Goal: Check status: Check status

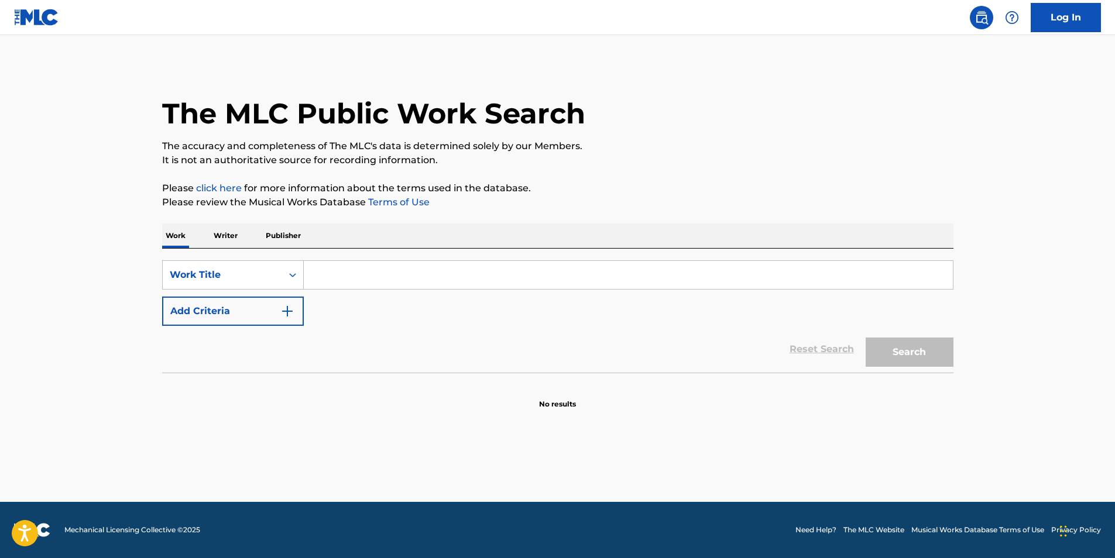
click at [222, 233] on p "Writer" at bounding box center [225, 236] width 31 height 25
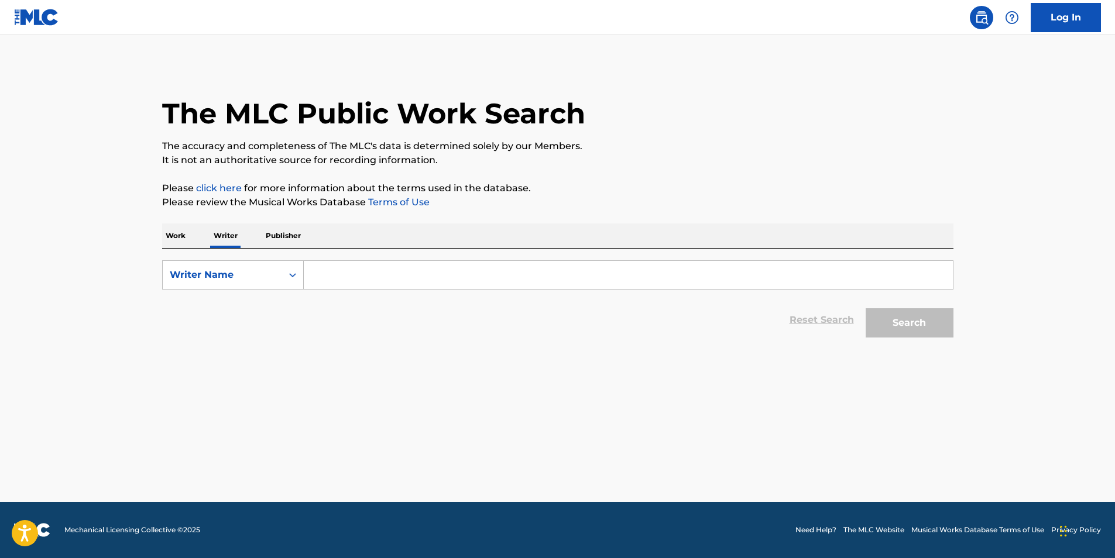
click at [1079, 19] on link "Log In" at bounding box center [1066, 17] width 70 height 29
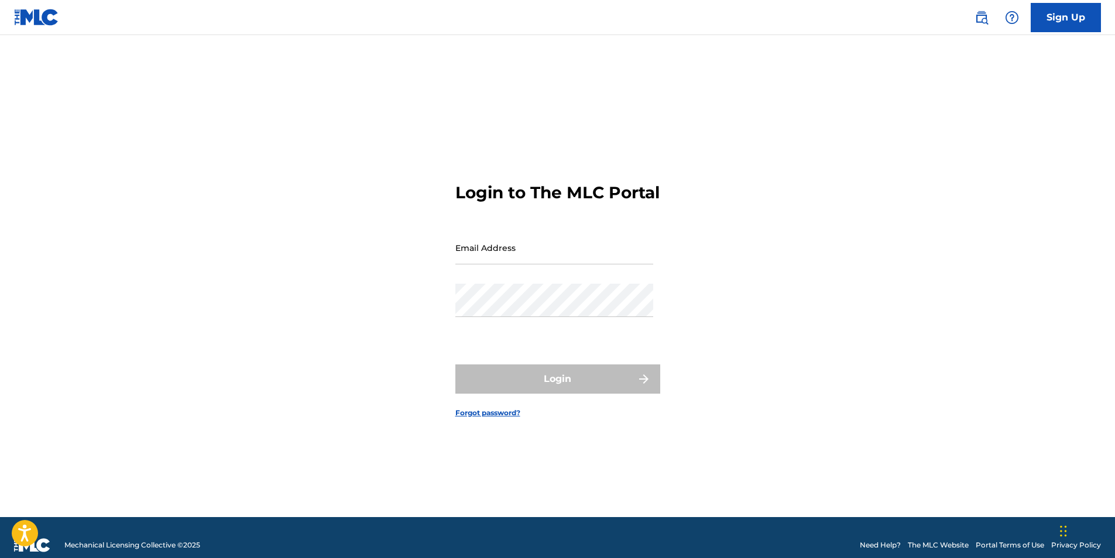
type input "[EMAIL_ADDRESS][DOMAIN_NAME]"
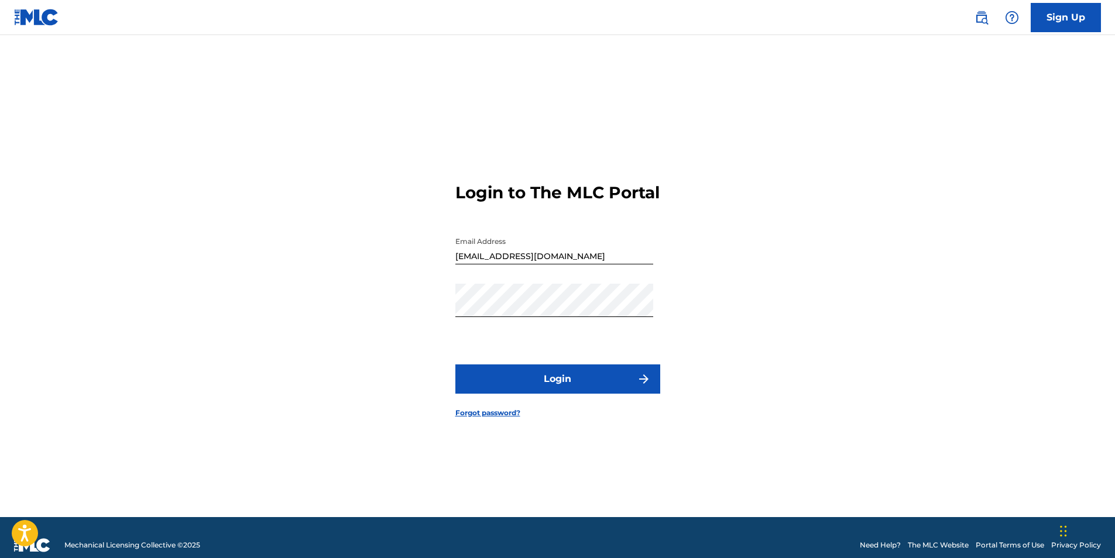
click at [508, 394] on button "Login" at bounding box center [557, 379] width 205 height 29
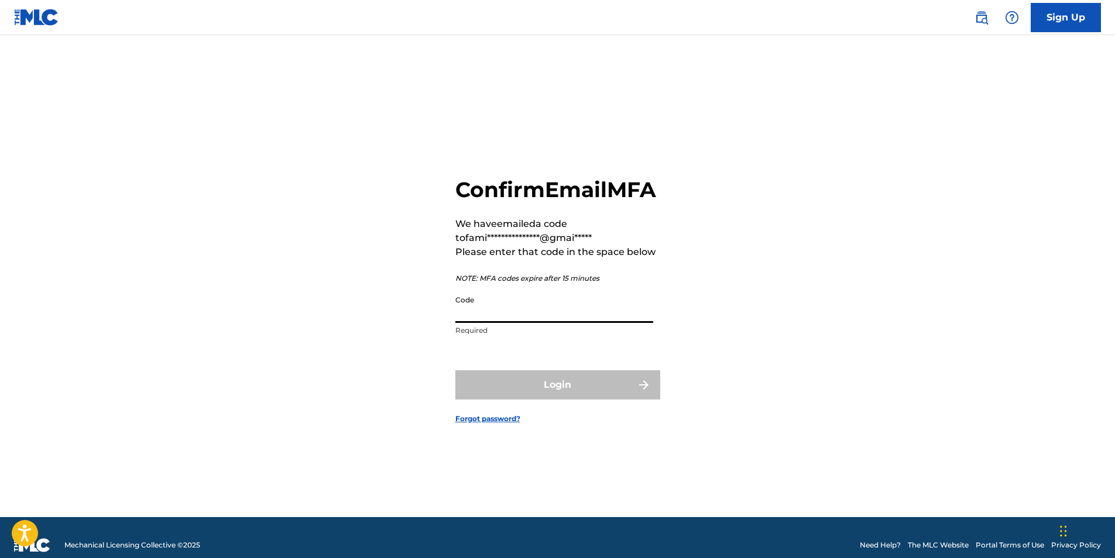
click at [548, 320] on input "Code" at bounding box center [554, 306] width 198 height 33
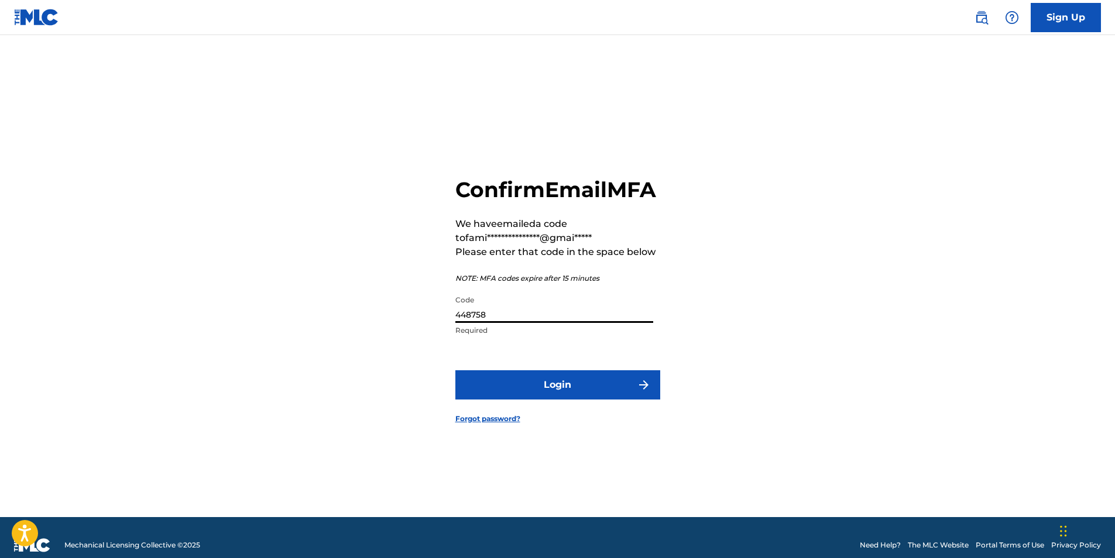
type input "448758"
click at [578, 398] on button "Login" at bounding box center [557, 385] width 205 height 29
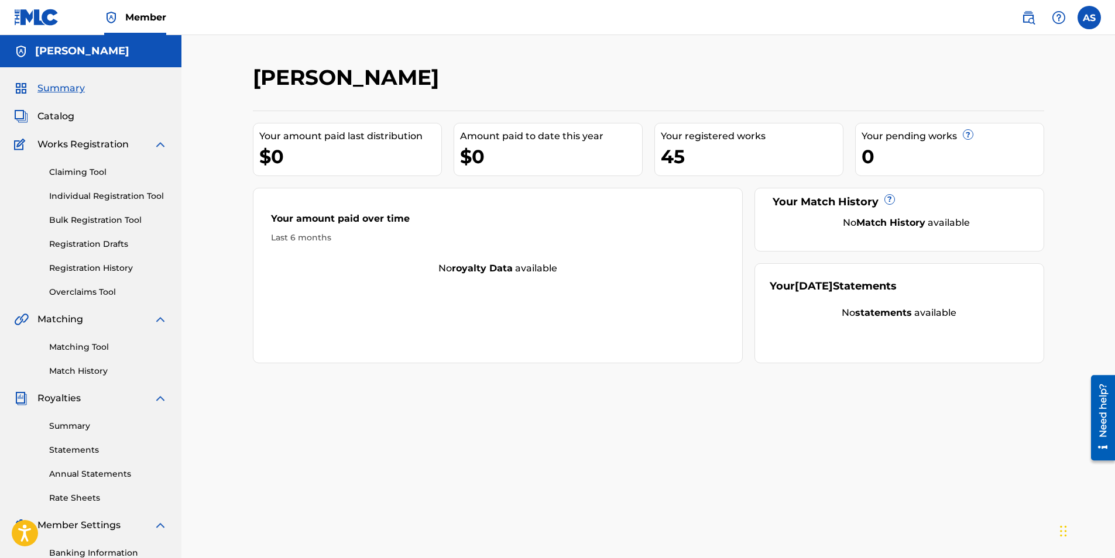
click at [54, 120] on span "Catalog" at bounding box center [55, 116] width 37 height 14
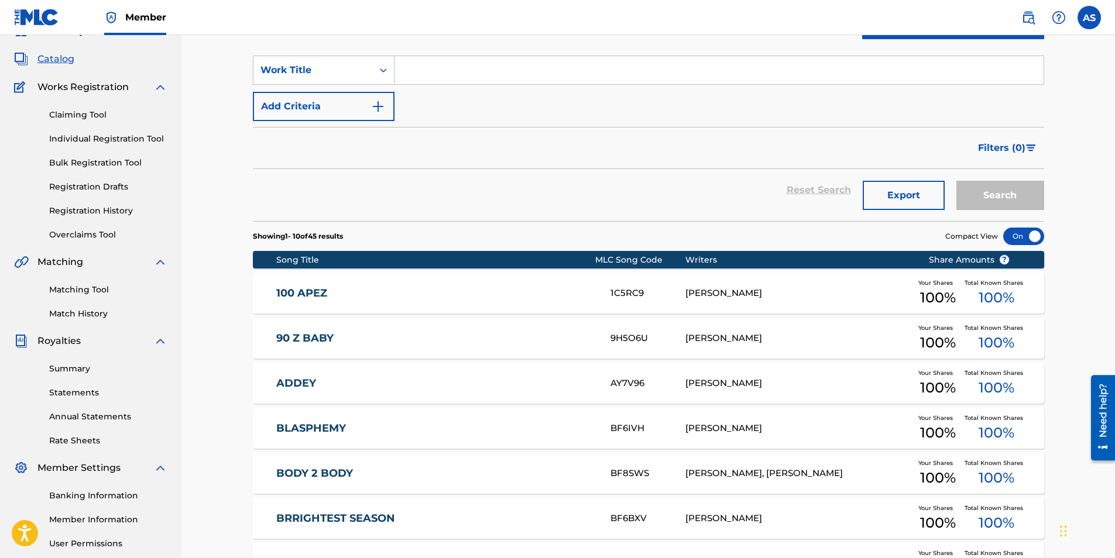
scroll to position [176, 0]
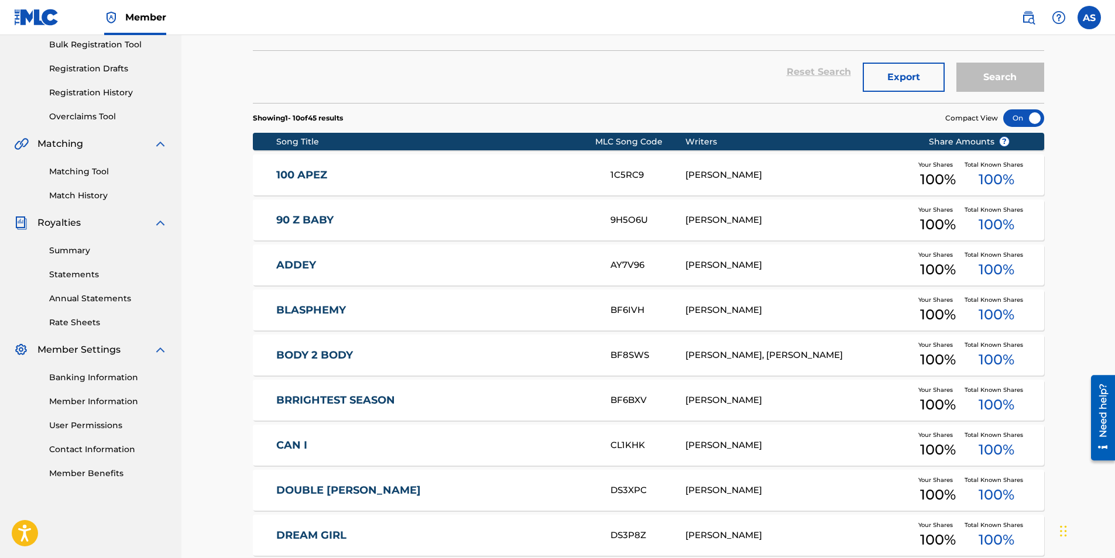
click at [303, 358] on link "BODY 2 BODY" at bounding box center [435, 355] width 318 height 13
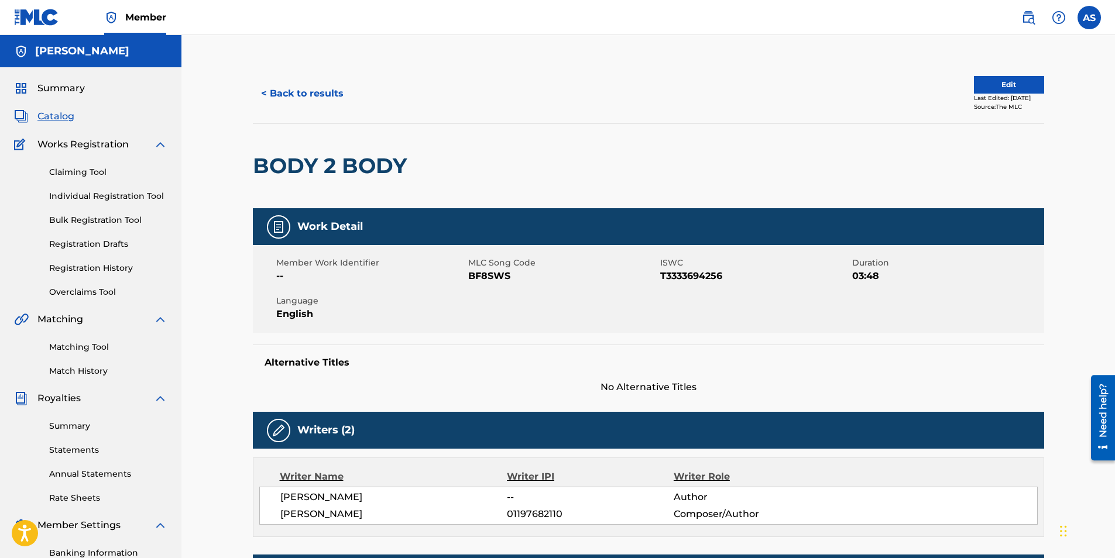
click at [106, 268] on link "Registration History" at bounding box center [108, 268] width 118 height 12
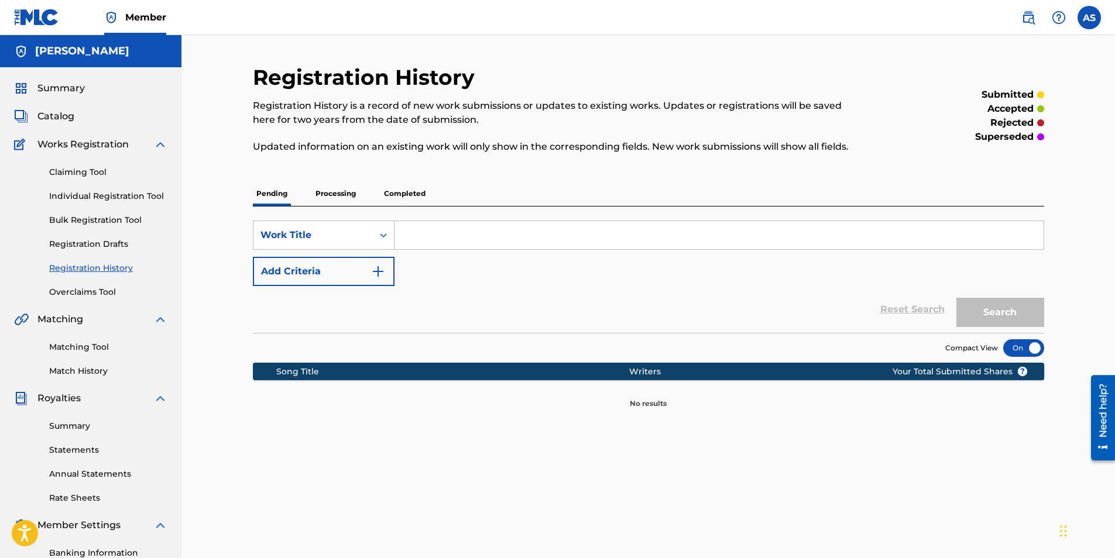
click at [320, 195] on p "Processing" at bounding box center [335, 193] width 47 height 25
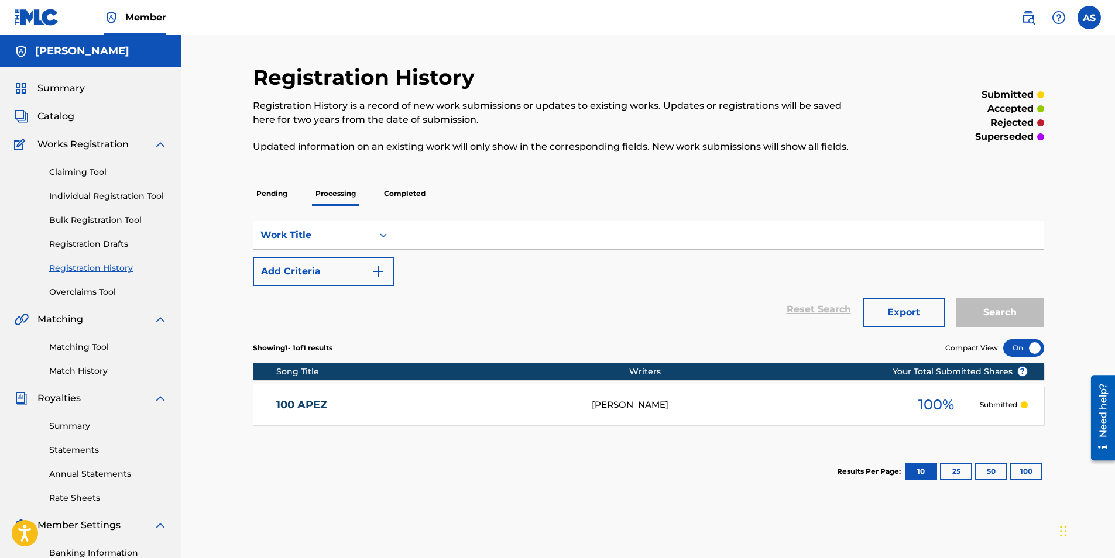
click at [402, 198] on p "Completed" at bounding box center [404, 193] width 49 height 25
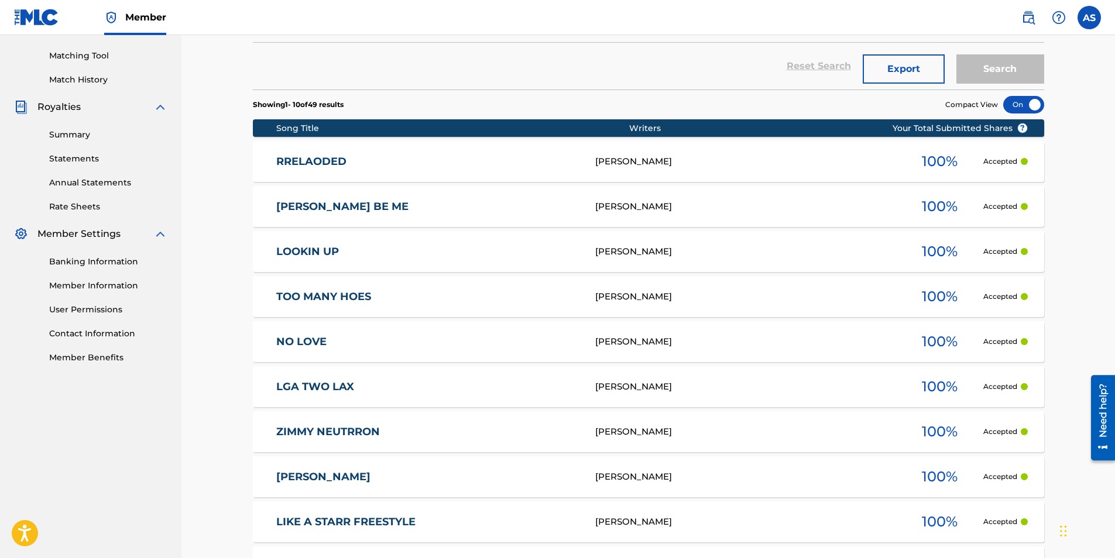
scroll to position [293, 0]
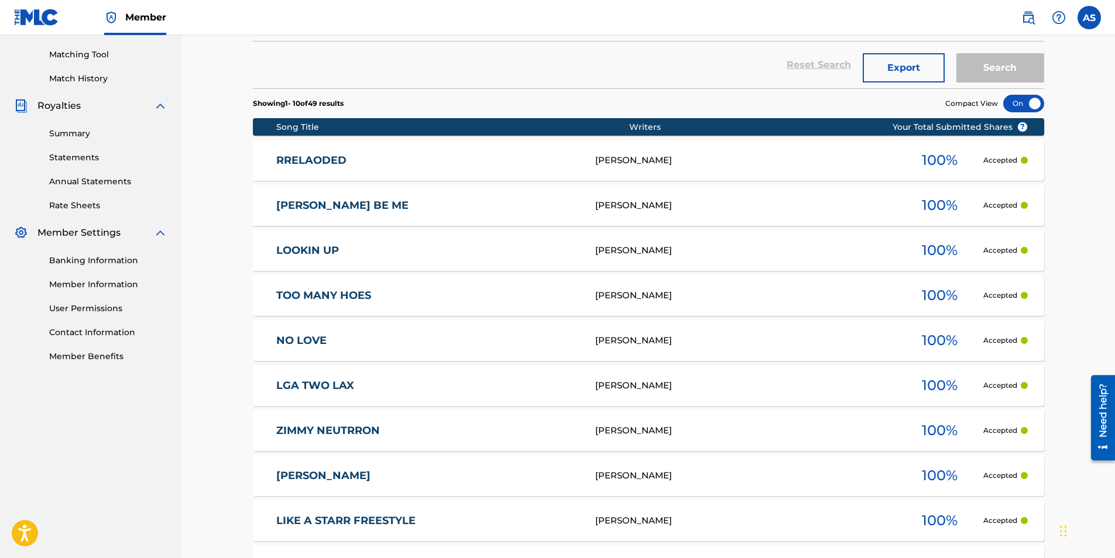
click at [315, 299] on link "TOO MANY HOES" at bounding box center [427, 295] width 303 height 13
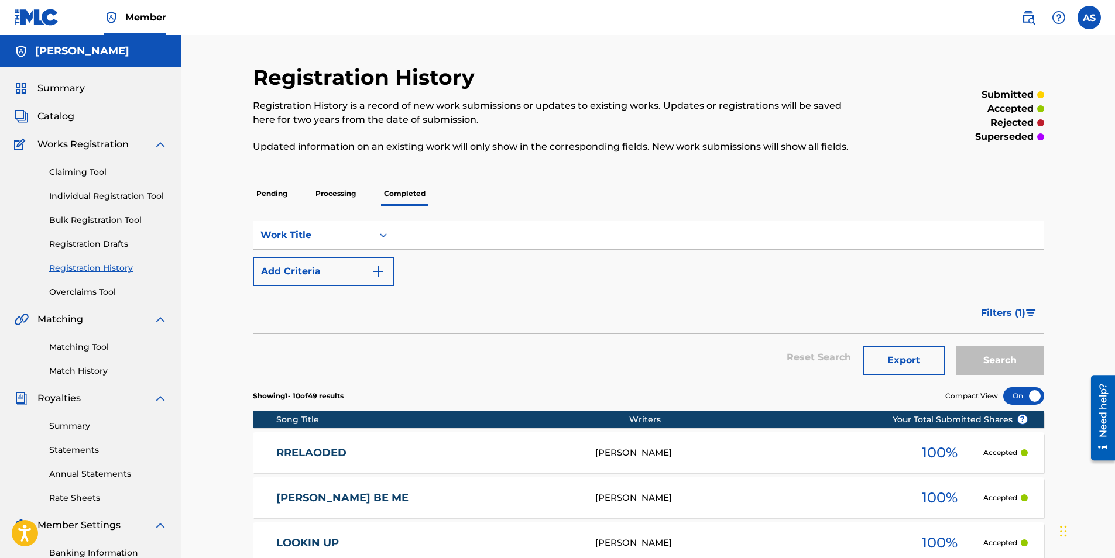
click at [345, 195] on p "Processing" at bounding box center [335, 193] width 47 height 25
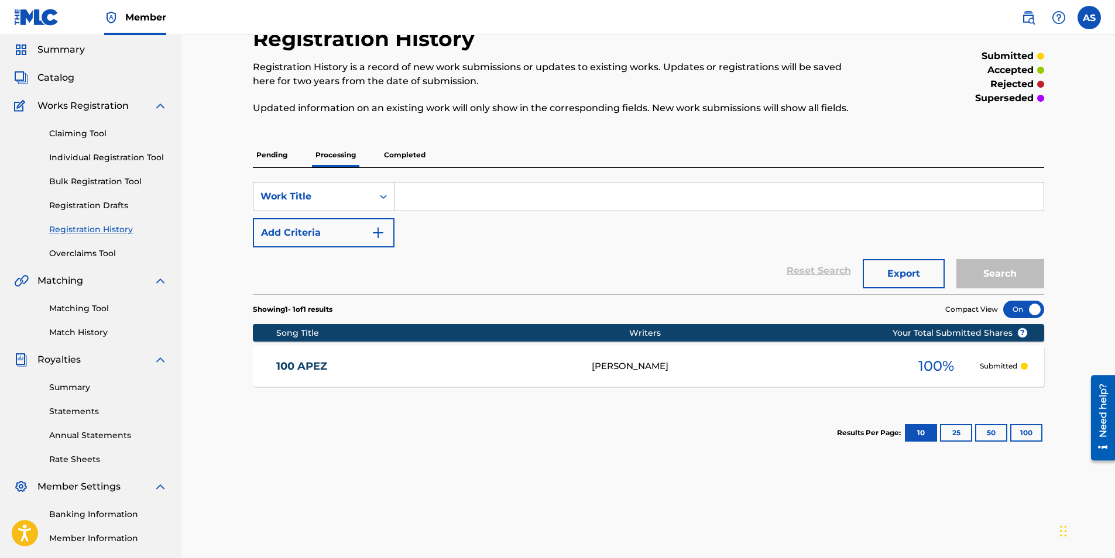
scroll to position [59, 0]
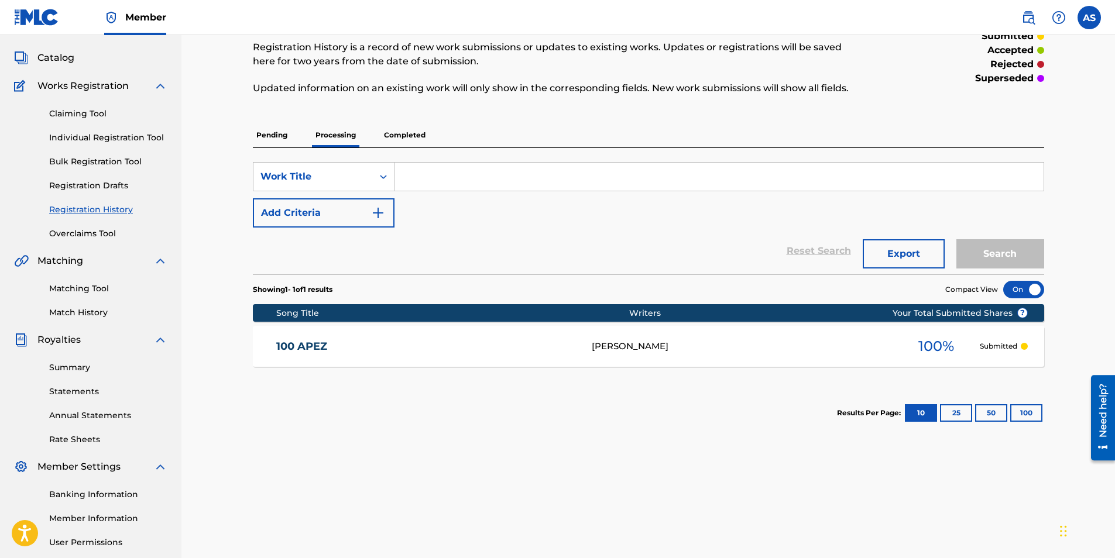
click at [627, 350] on div "[PERSON_NAME]" at bounding box center [742, 346] width 301 height 13
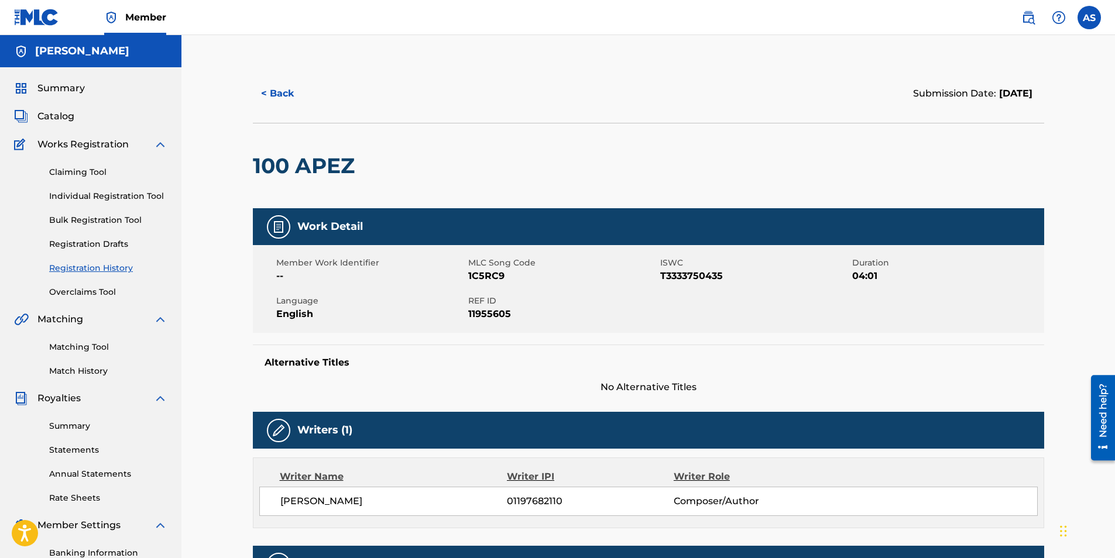
click at [303, 91] on button "< Back" at bounding box center [288, 93] width 70 height 29
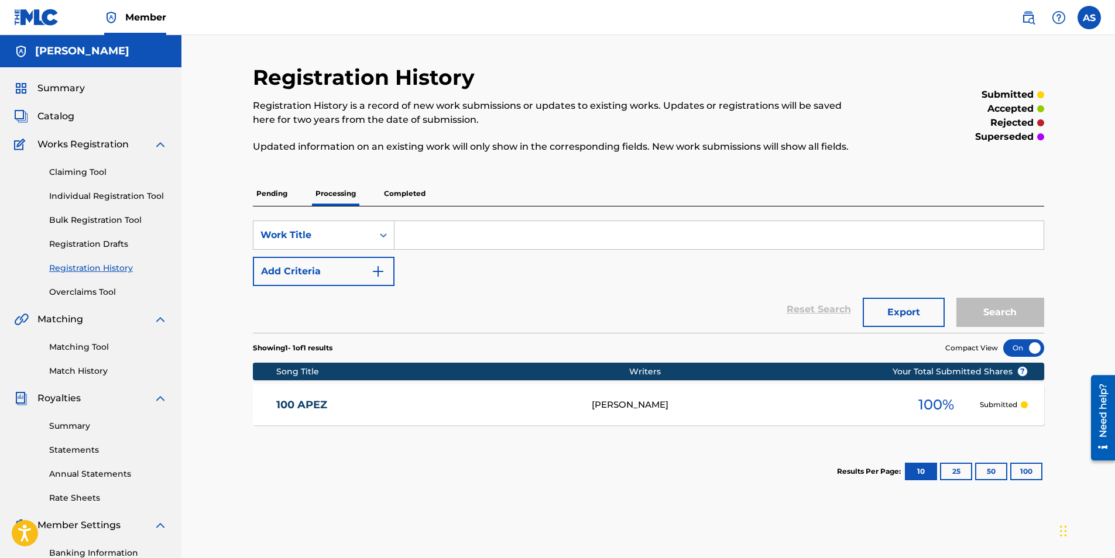
scroll to position [59, 0]
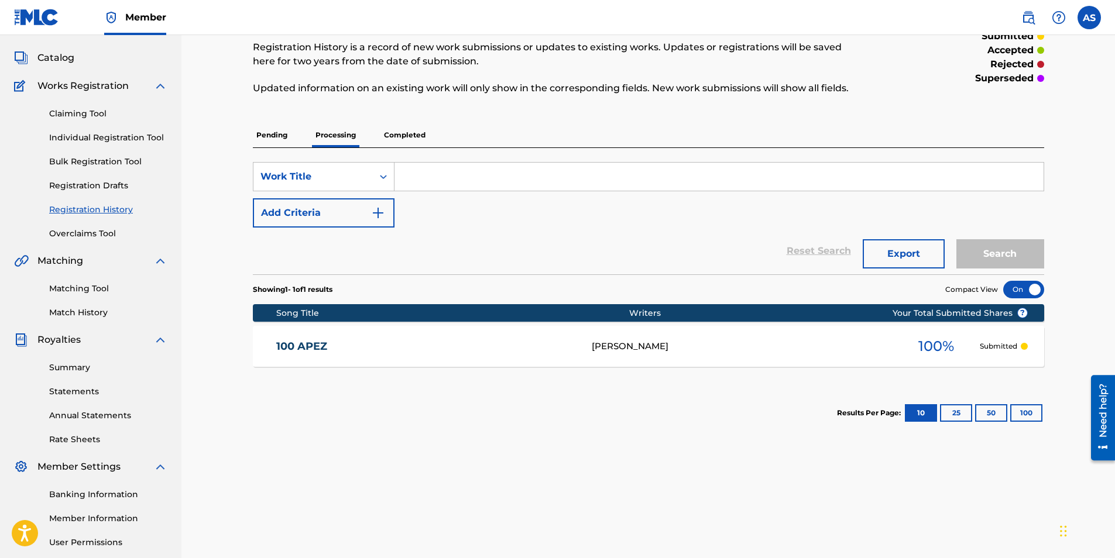
click at [409, 131] on p "Completed" at bounding box center [404, 135] width 49 height 25
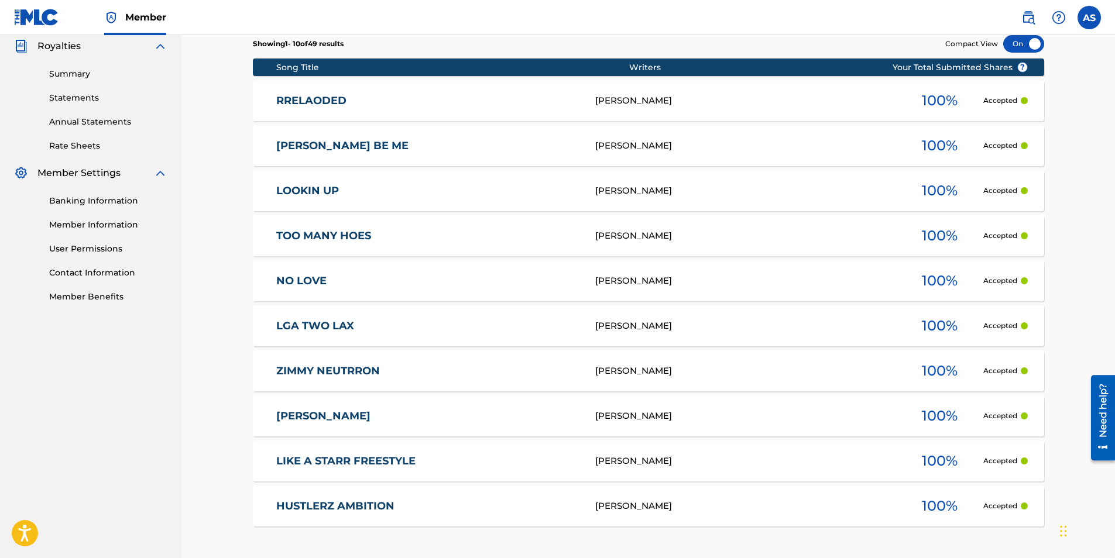
scroll to position [410, 0]
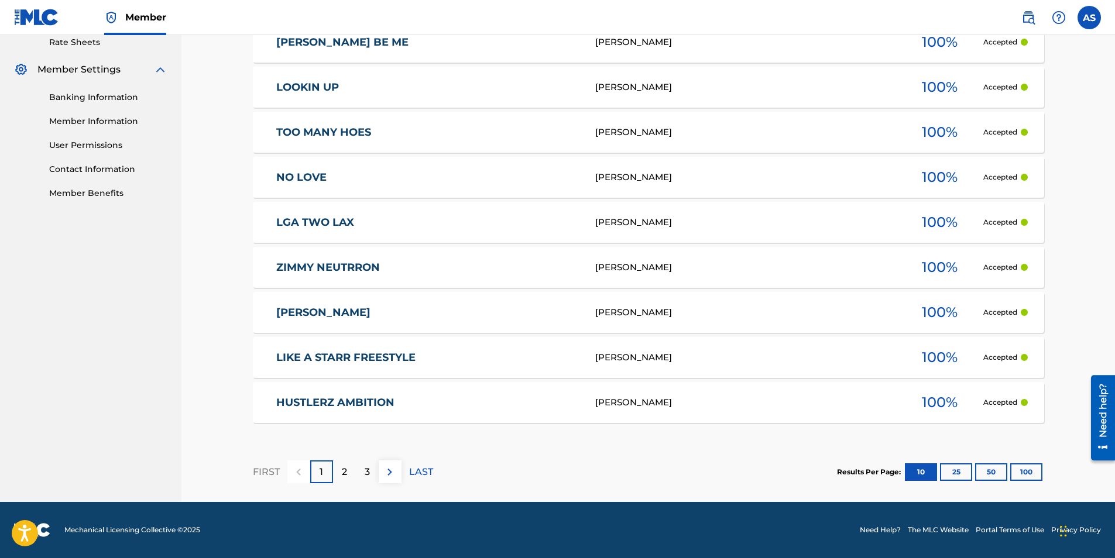
click at [338, 469] on div "2" at bounding box center [344, 472] width 23 height 23
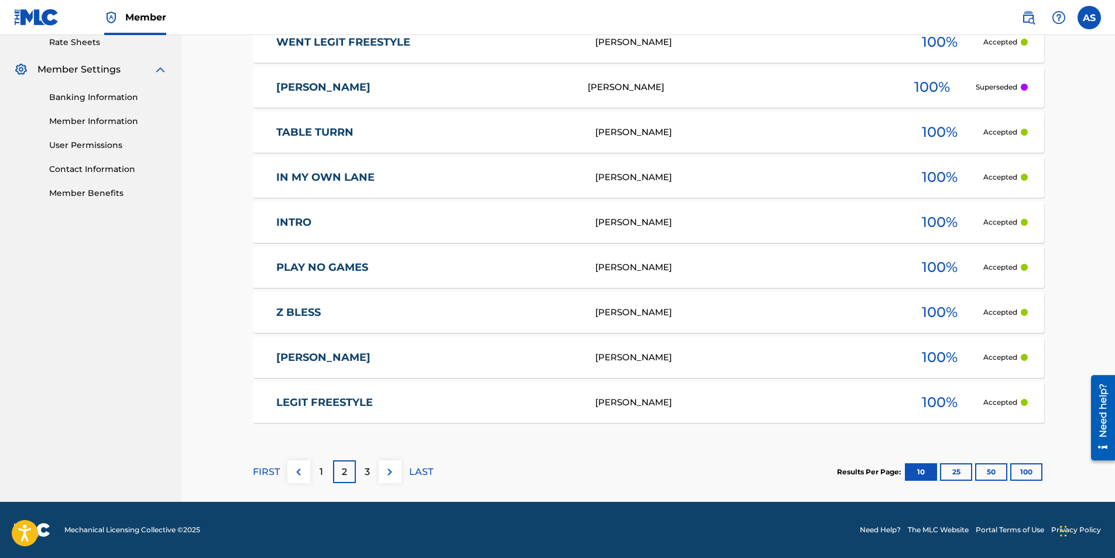
click at [362, 476] on div "3" at bounding box center [367, 472] width 23 height 23
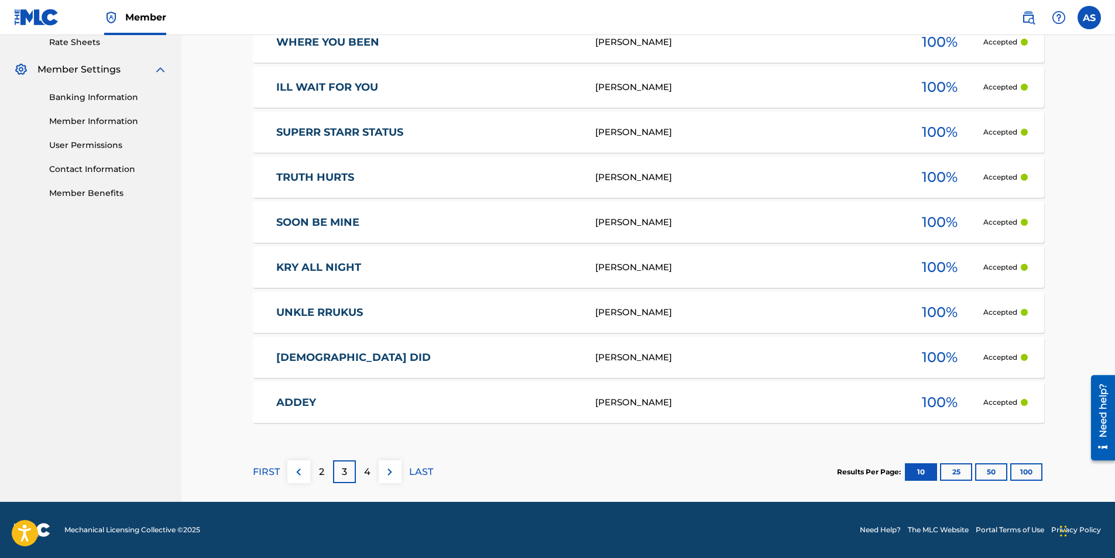
click at [325, 468] on div "2" at bounding box center [321, 472] width 23 height 23
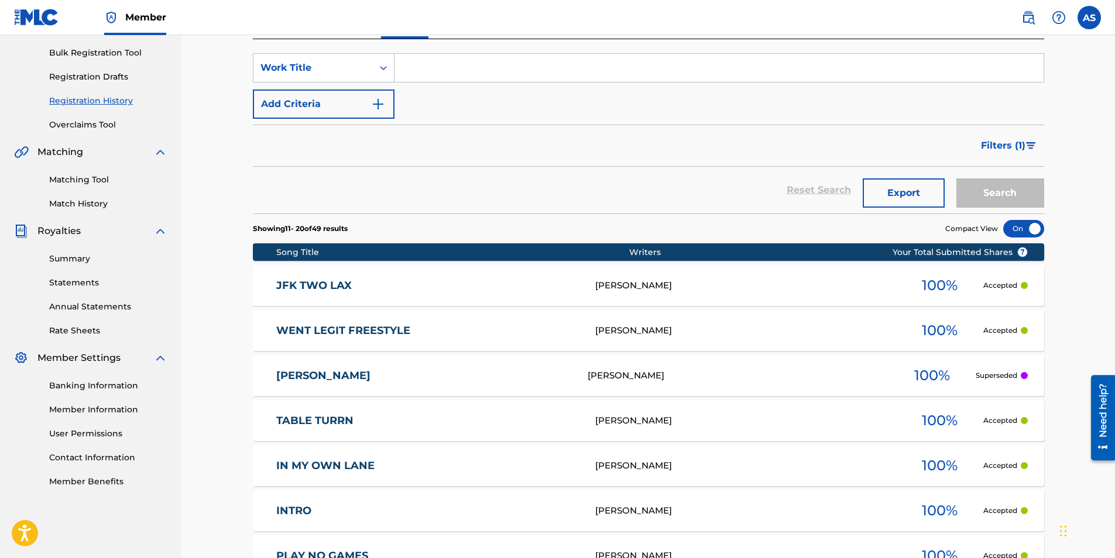
scroll to position [456, 0]
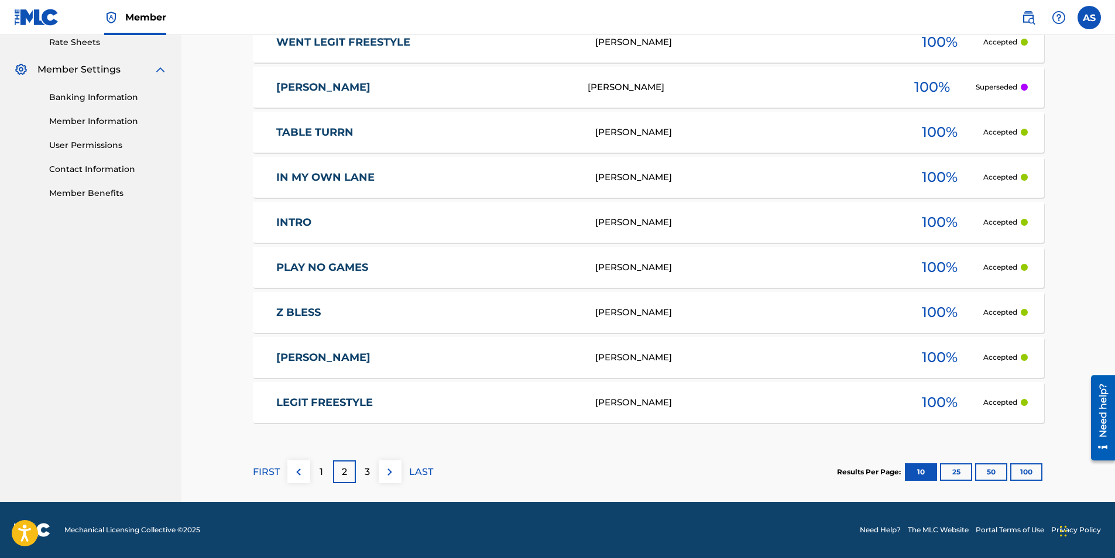
click at [320, 476] on p "1" at bounding box center [322, 472] width 4 height 14
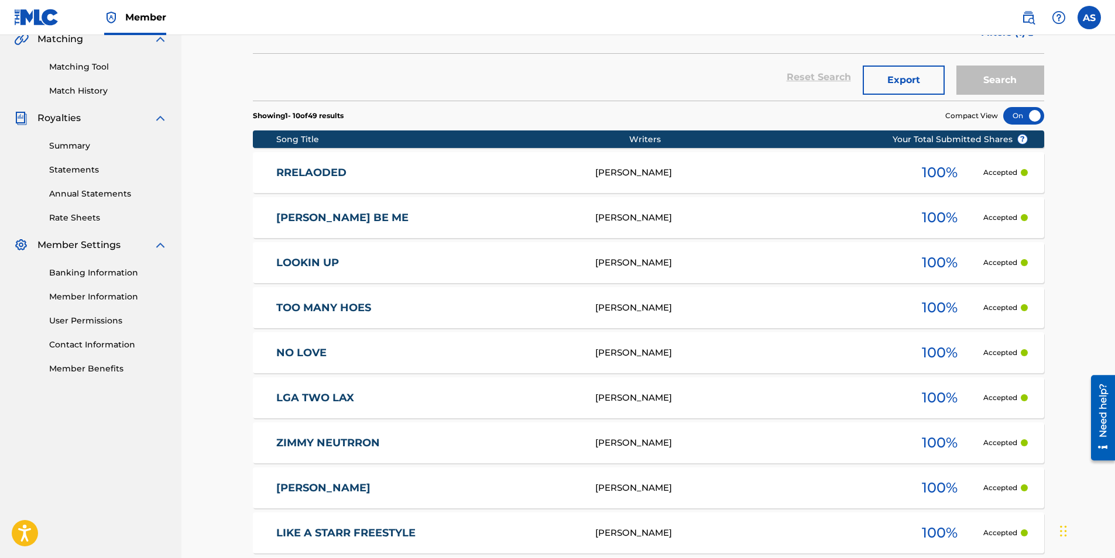
scroll to position [46, 0]
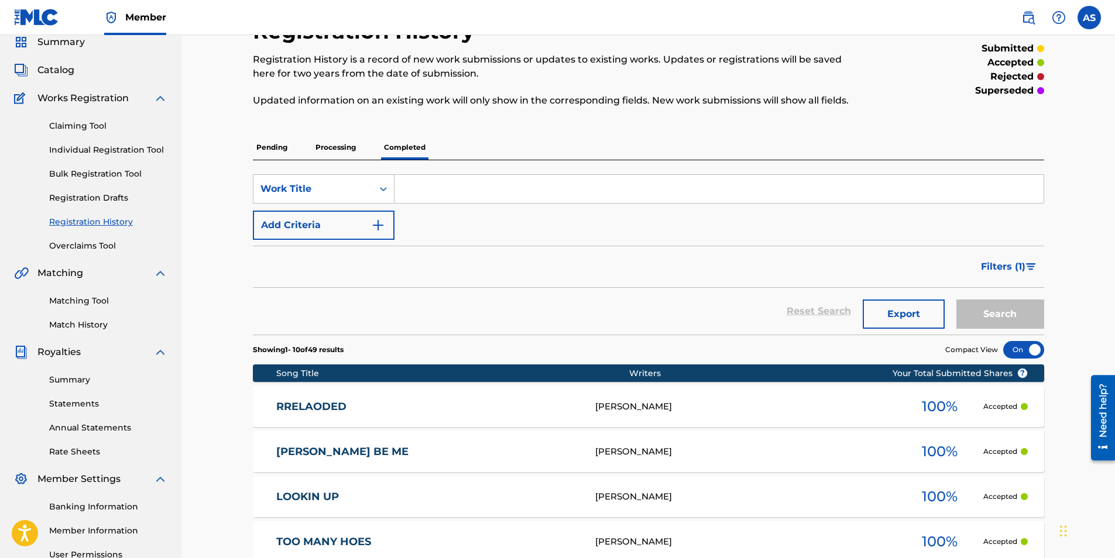
click at [334, 153] on p "Processing" at bounding box center [335, 147] width 47 height 25
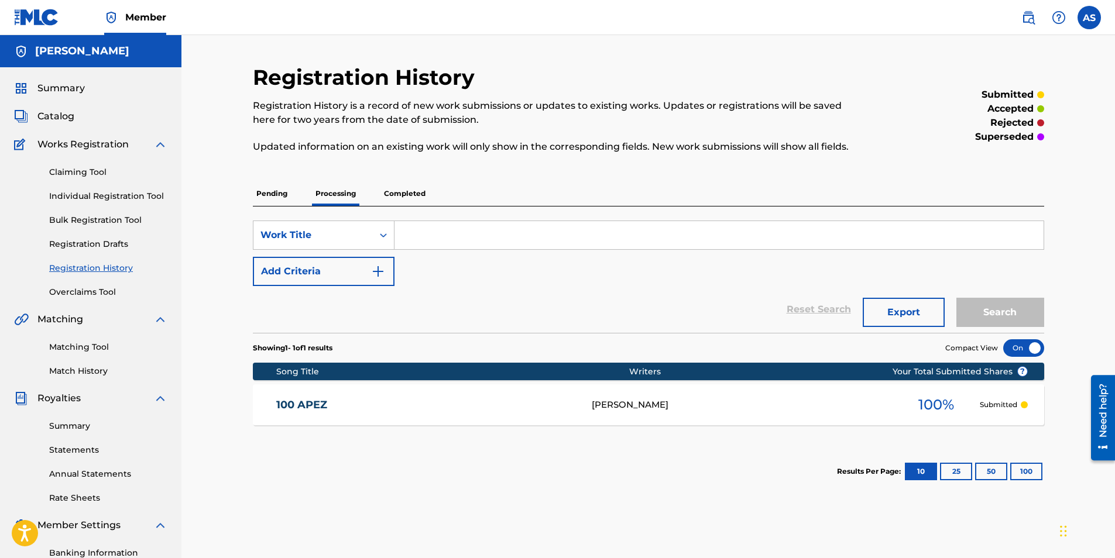
click at [272, 193] on p "Pending" at bounding box center [272, 193] width 38 height 25
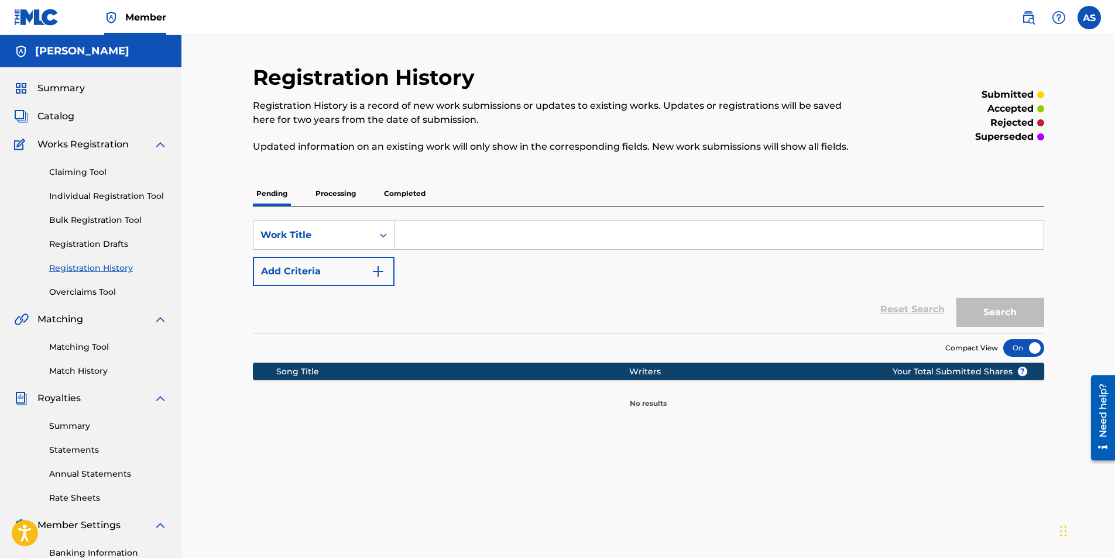
click at [331, 198] on p "Processing" at bounding box center [335, 193] width 47 height 25
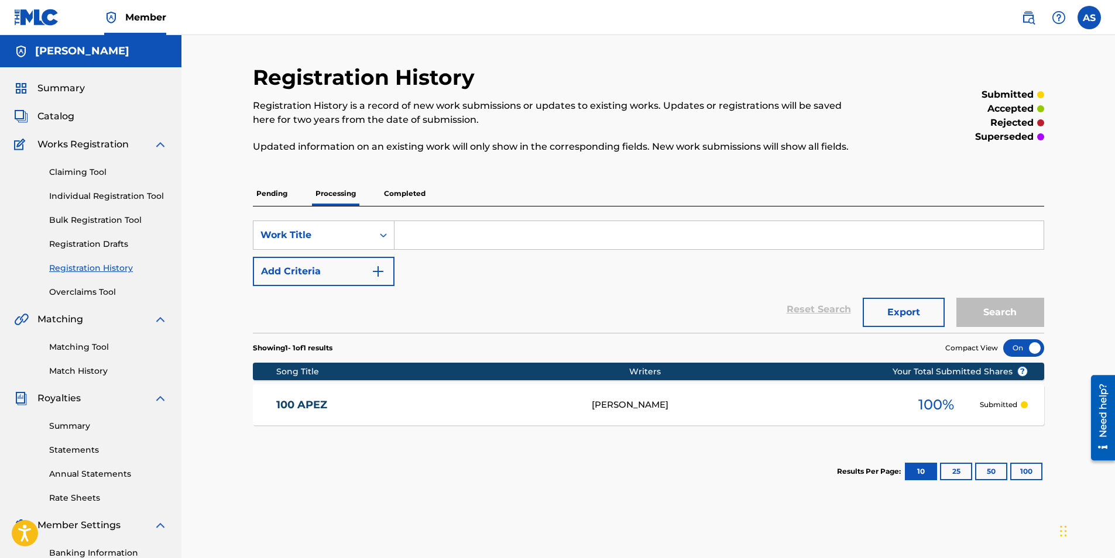
click at [423, 386] on div "100 APEZ 1C5RC9 [PERSON_NAME] 100 % Submitted" at bounding box center [648, 405] width 791 height 41
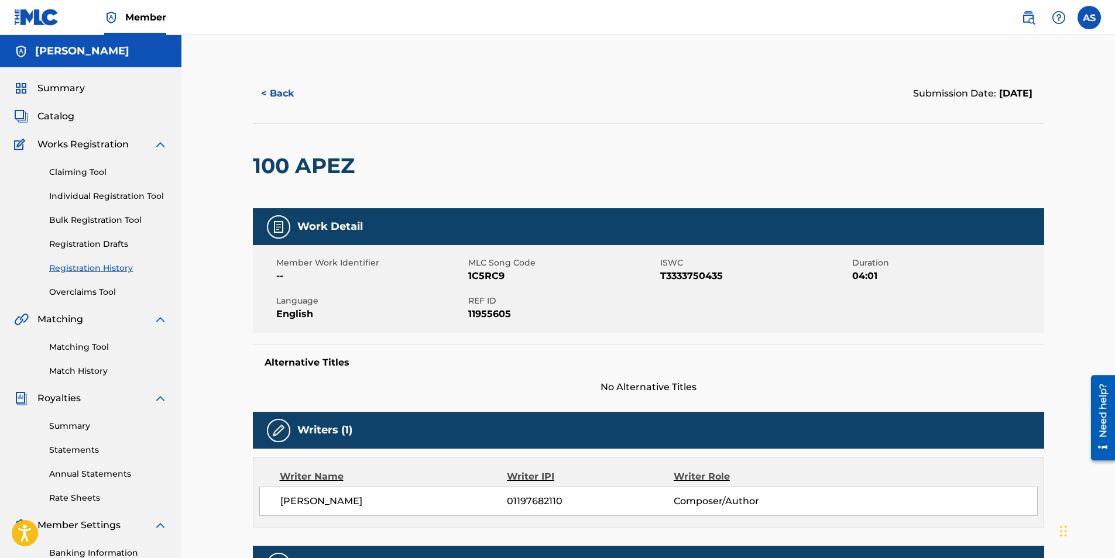
click at [277, 95] on button "< Back" at bounding box center [288, 93] width 70 height 29
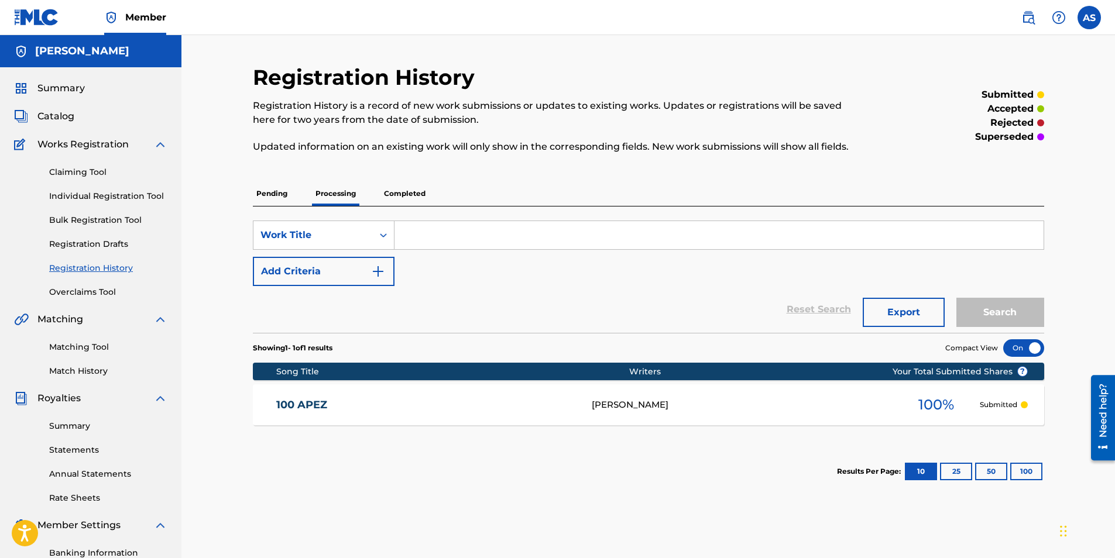
click at [412, 185] on p "Completed" at bounding box center [404, 193] width 49 height 25
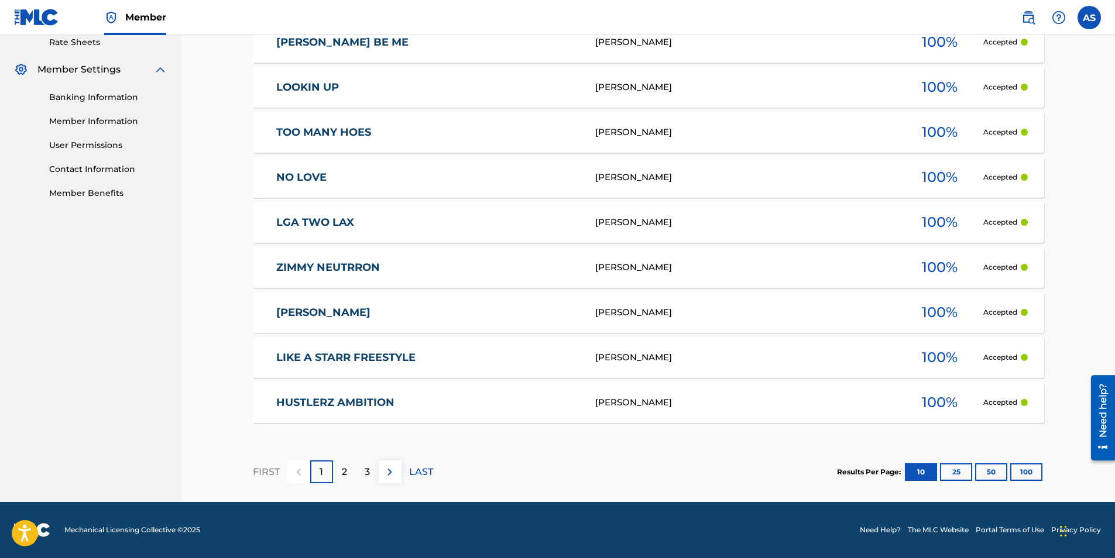
click at [340, 474] on div "2" at bounding box center [344, 472] width 23 height 23
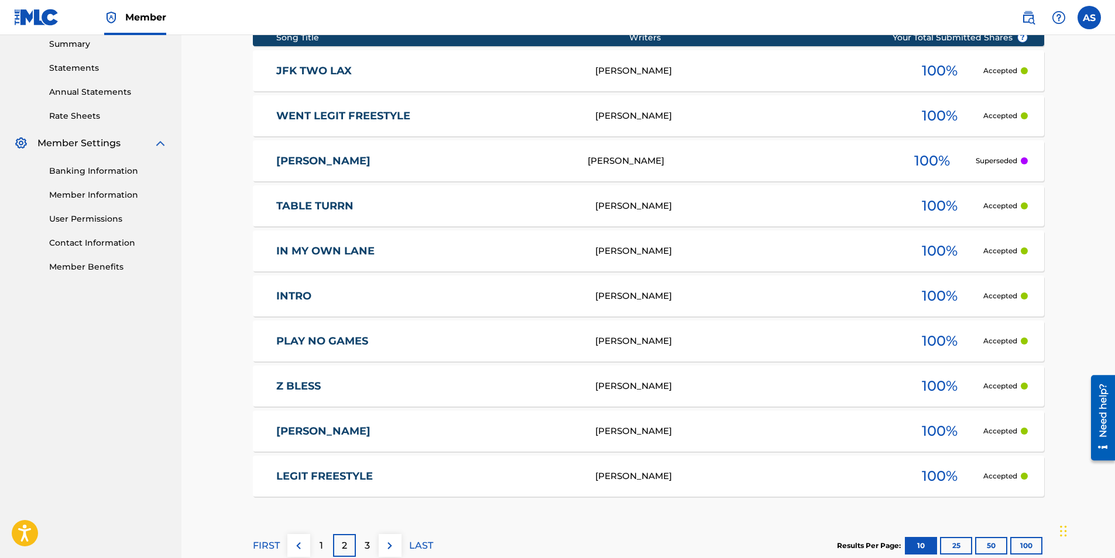
scroll to position [456, 0]
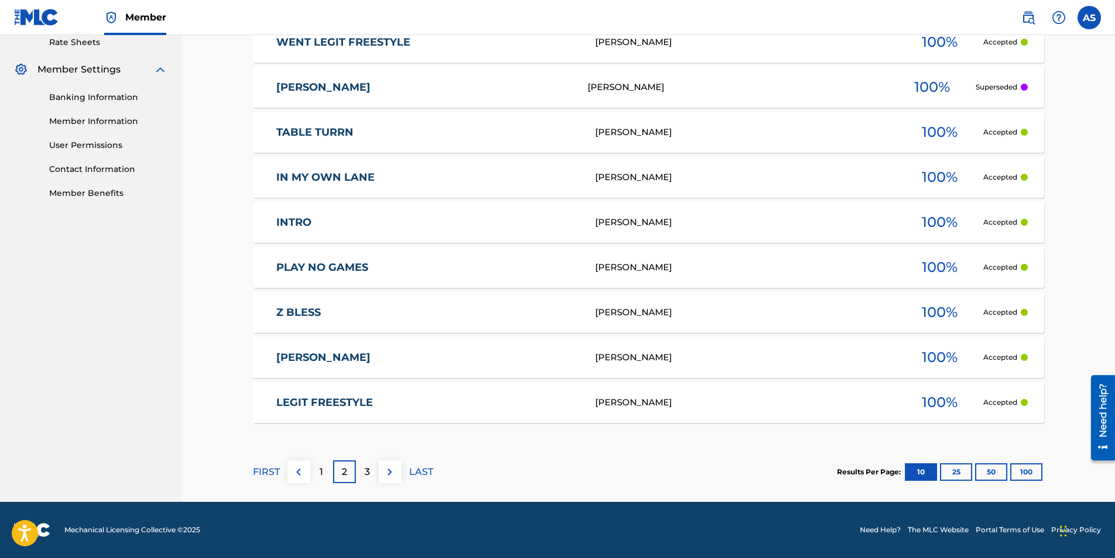
click at [368, 477] on p "3" at bounding box center [367, 472] width 5 height 14
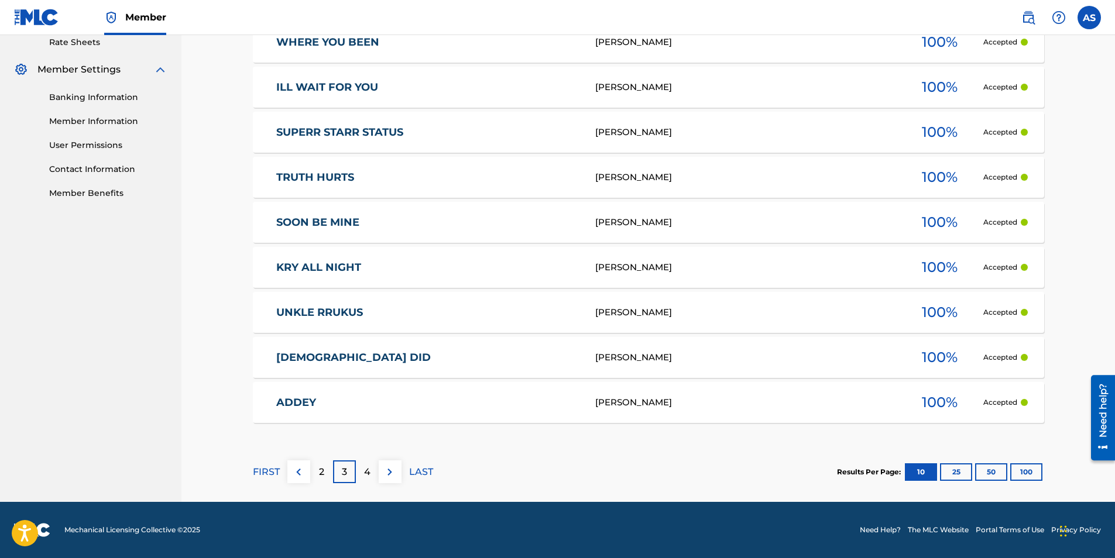
click at [328, 470] on div "2" at bounding box center [321, 472] width 23 height 23
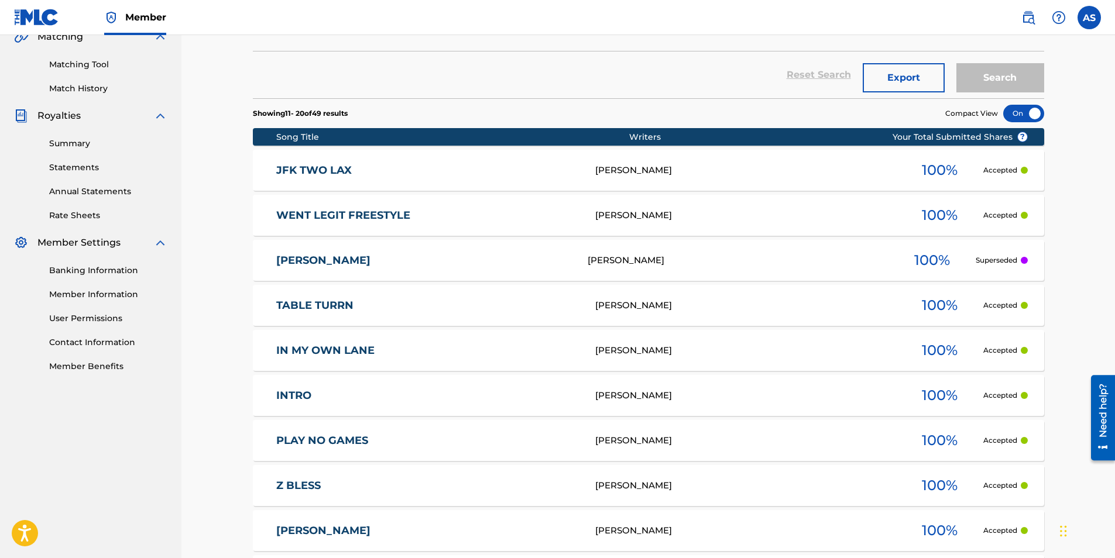
scroll to position [280, 0]
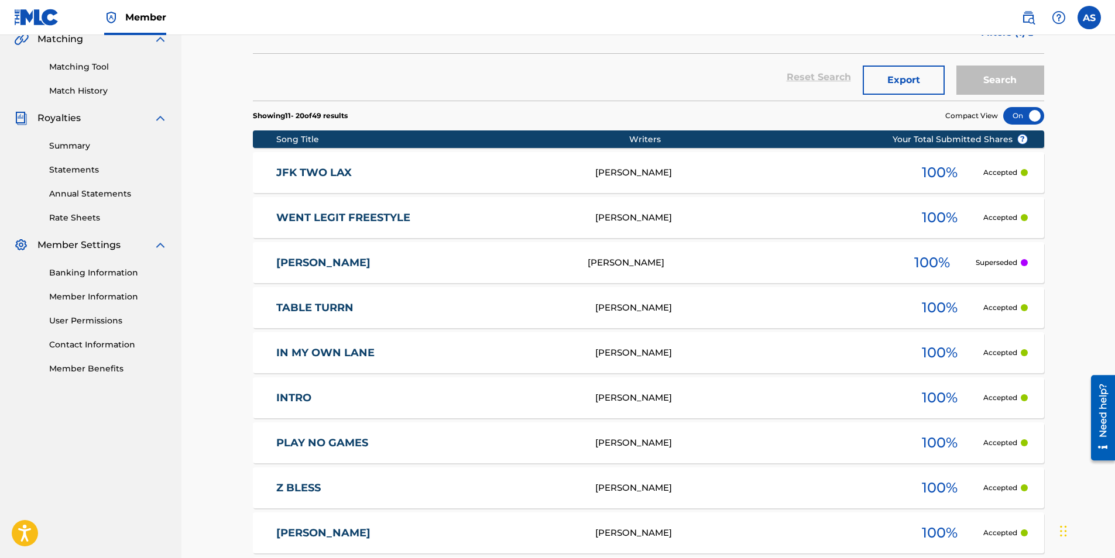
click at [1024, 263] on div at bounding box center [1024, 262] width 7 height 7
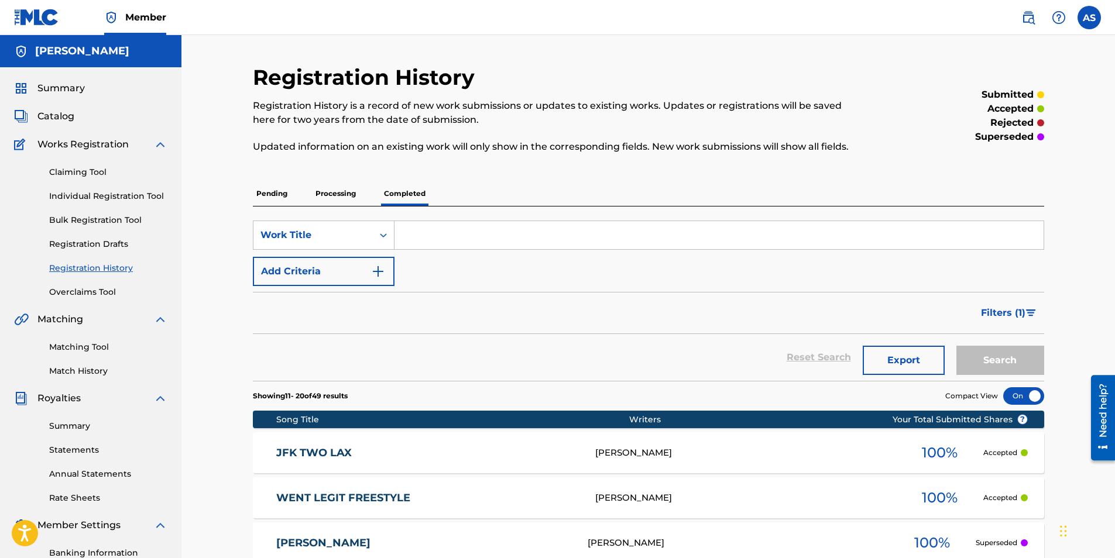
click at [856, 88] on div "Registration History Registration History is a record of new work submissions o…" at bounding box center [557, 115] width 609 height 103
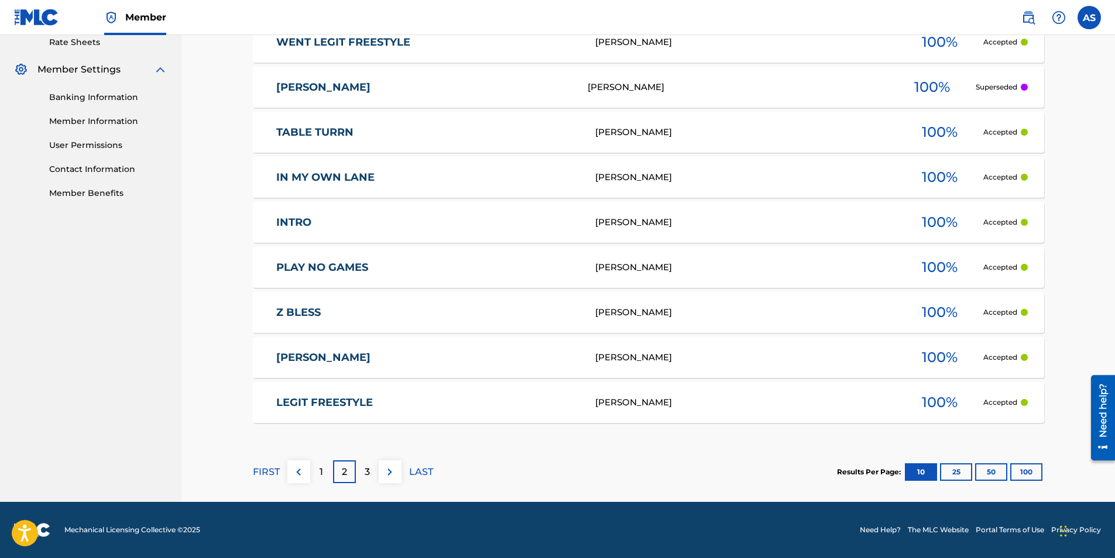
scroll to position [280, 0]
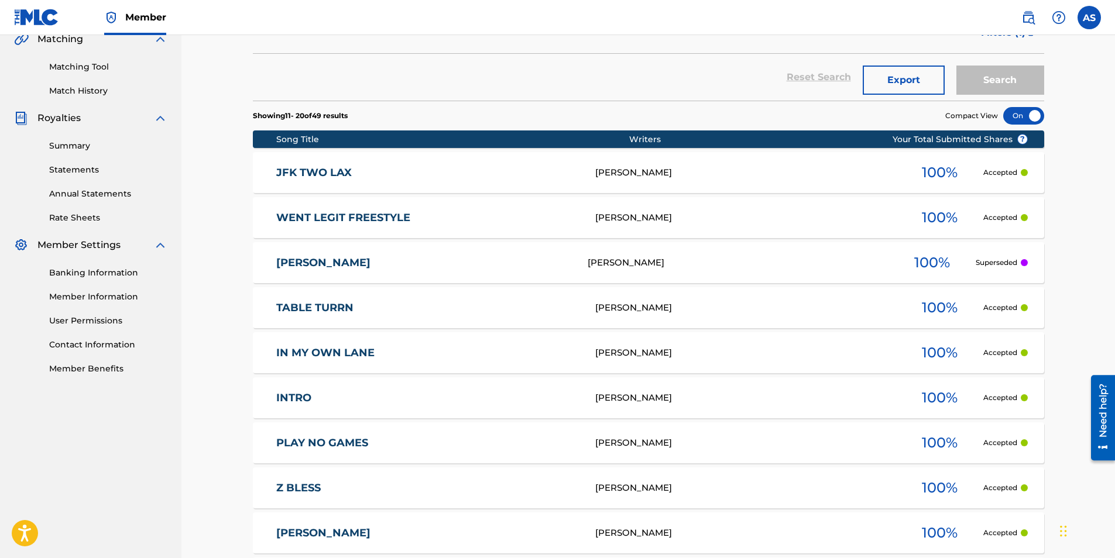
click at [490, 266] on link "[PERSON_NAME]" at bounding box center [424, 262] width 296 height 13
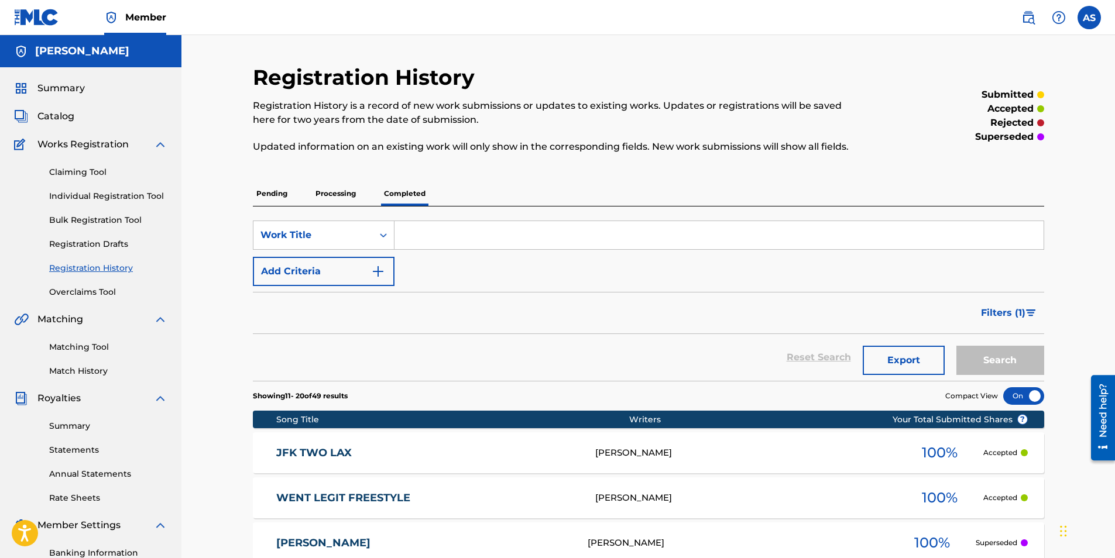
click at [341, 194] on p "Processing" at bounding box center [335, 193] width 47 height 25
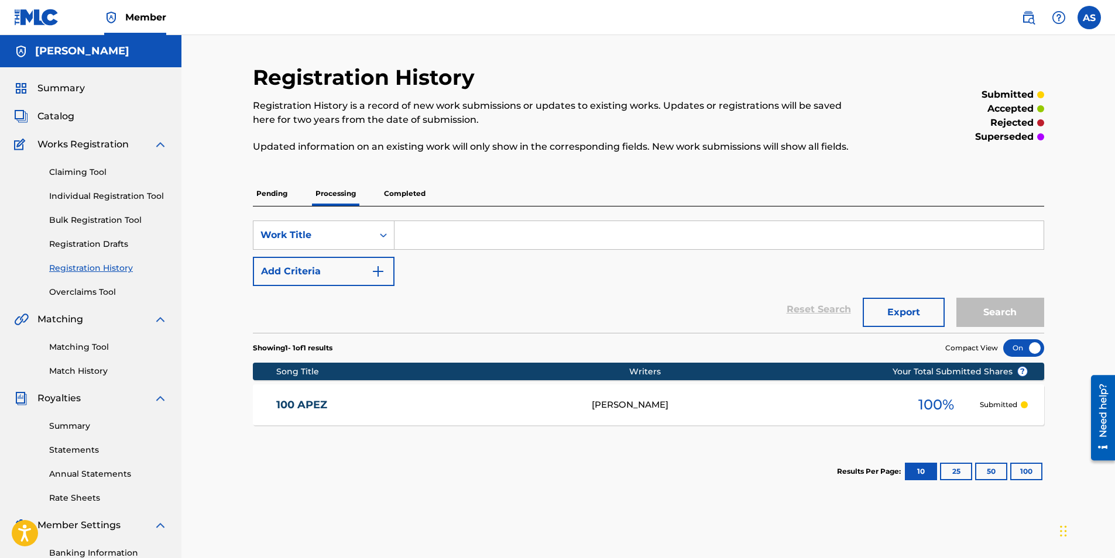
click at [268, 194] on p "Pending" at bounding box center [272, 193] width 38 height 25
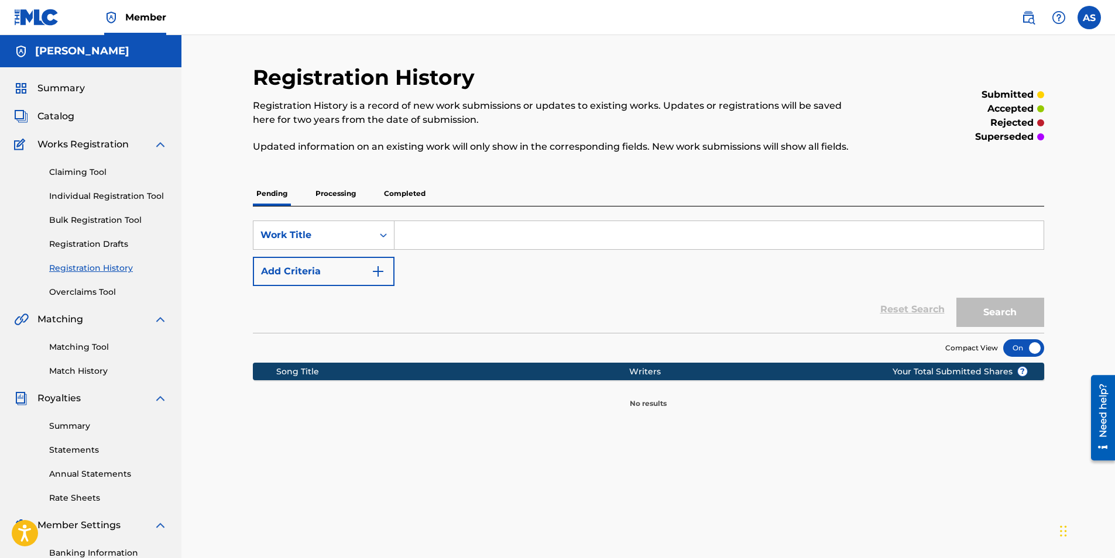
click at [404, 188] on p "Completed" at bounding box center [404, 193] width 49 height 25
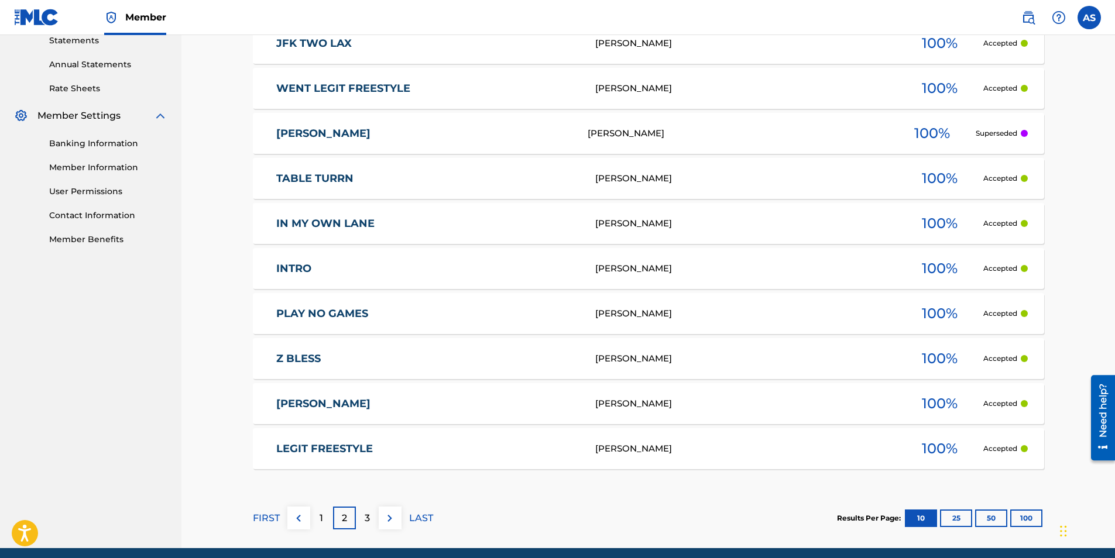
scroll to position [456, 0]
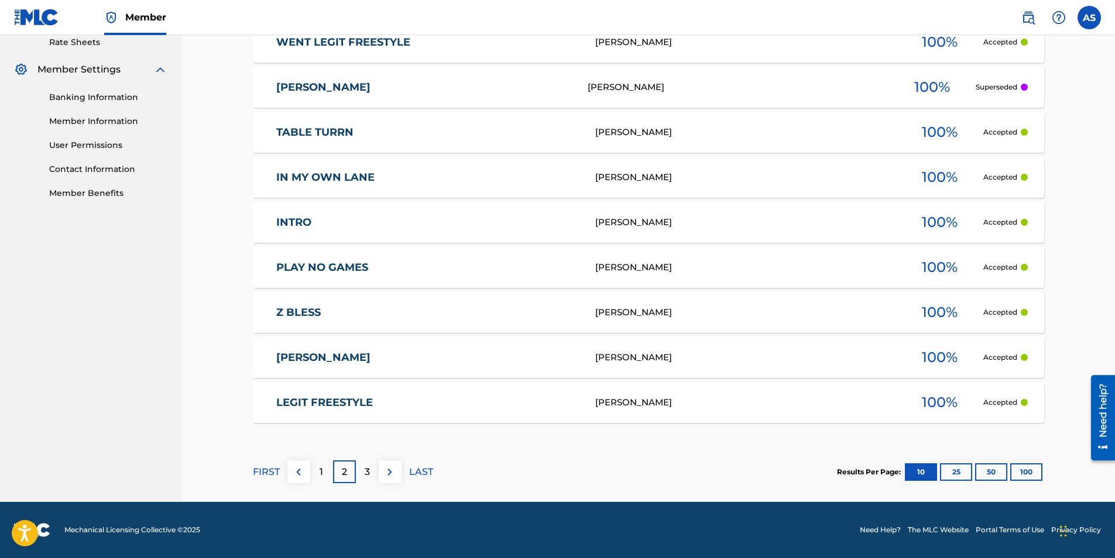
click at [670, 190] on div "IN MY OWN LANE [PERSON_NAME] 100 % Accepted" at bounding box center [648, 177] width 791 height 41
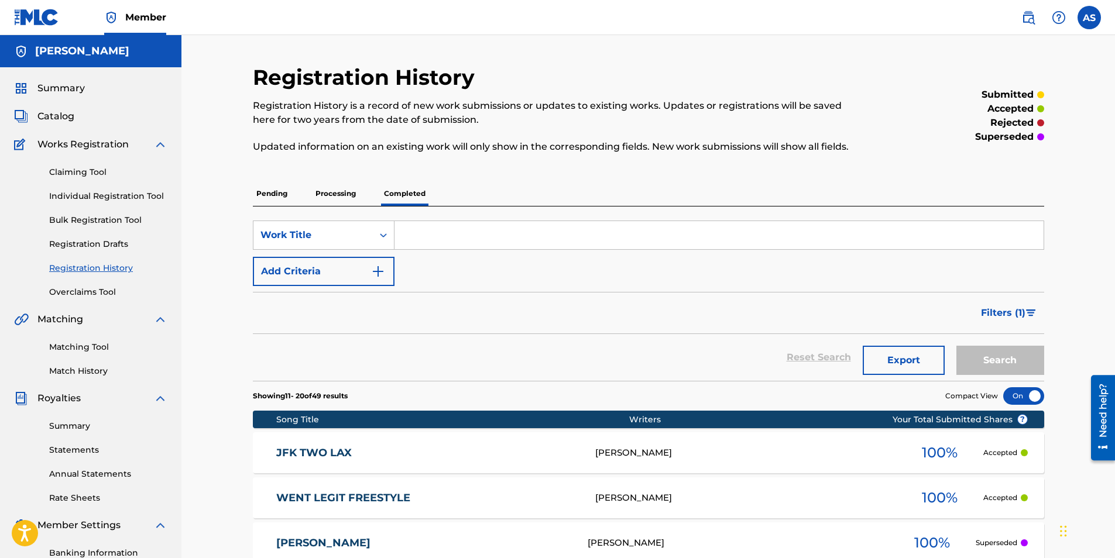
click at [102, 197] on link "Individual Registration Tool" at bounding box center [108, 196] width 118 height 12
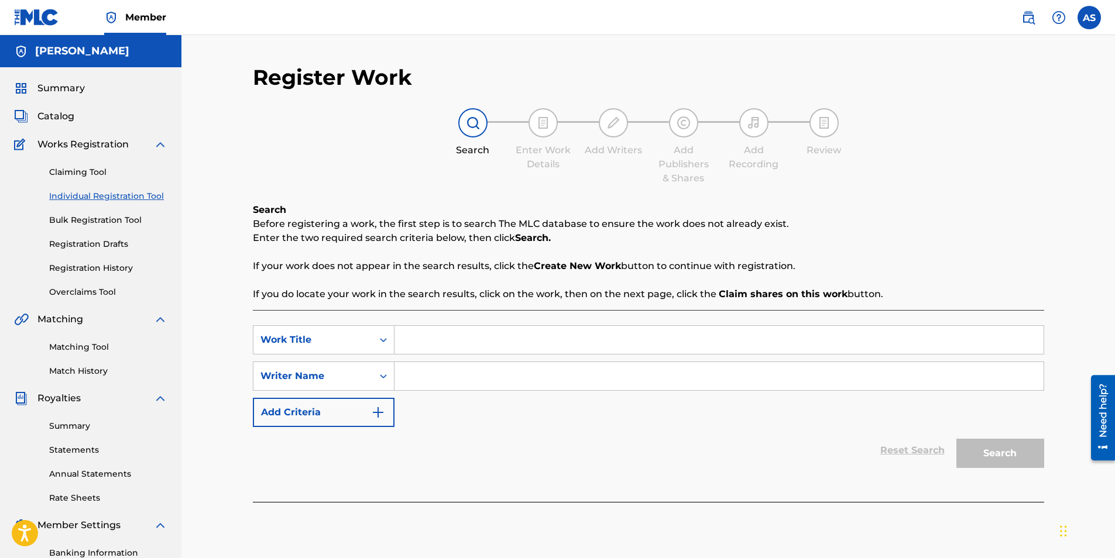
click at [444, 344] on input "Search Form" at bounding box center [719, 340] width 649 height 28
click at [98, 271] on link "Registration History" at bounding box center [108, 268] width 118 height 12
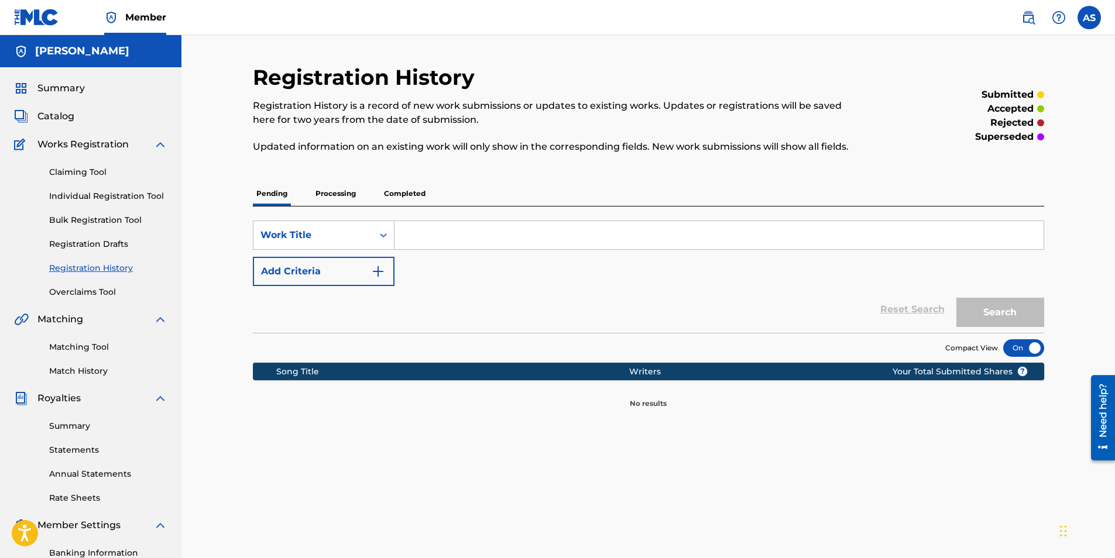
click at [425, 196] on p "Completed" at bounding box center [404, 193] width 49 height 25
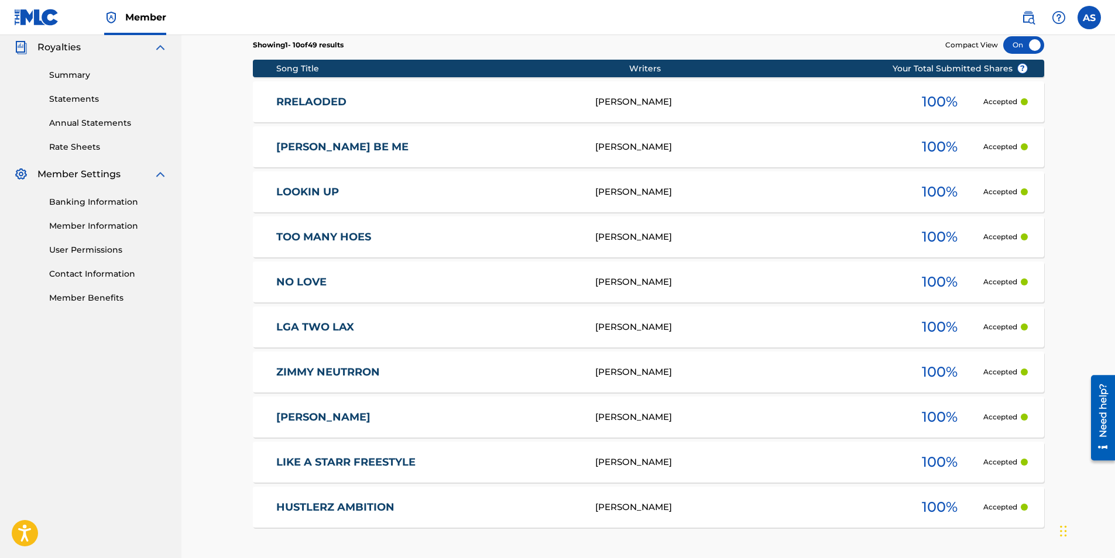
scroll to position [456, 0]
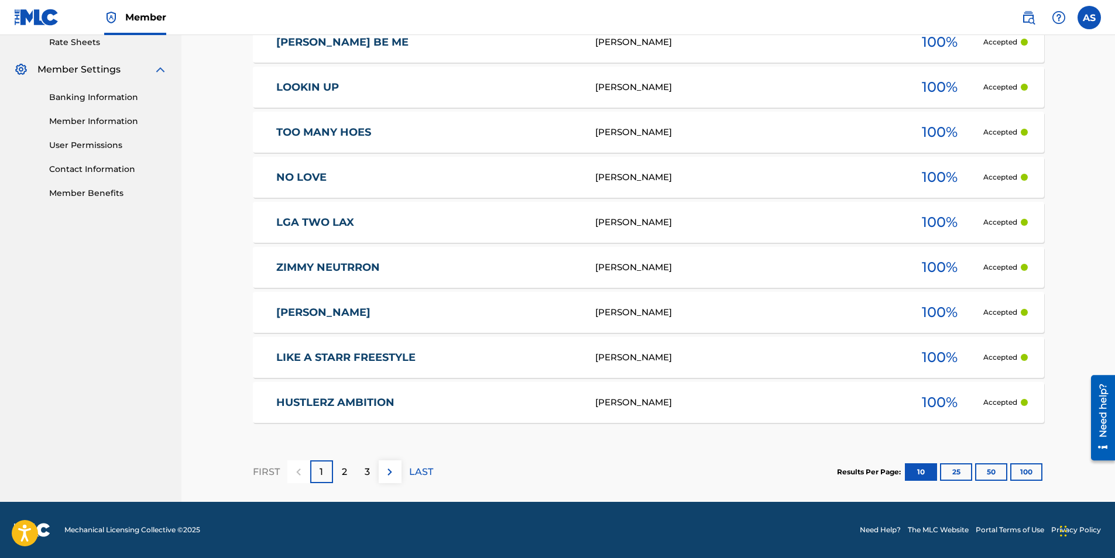
click at [344, 471] on p "2" at bounding box center [344, 472] width 5 height 14
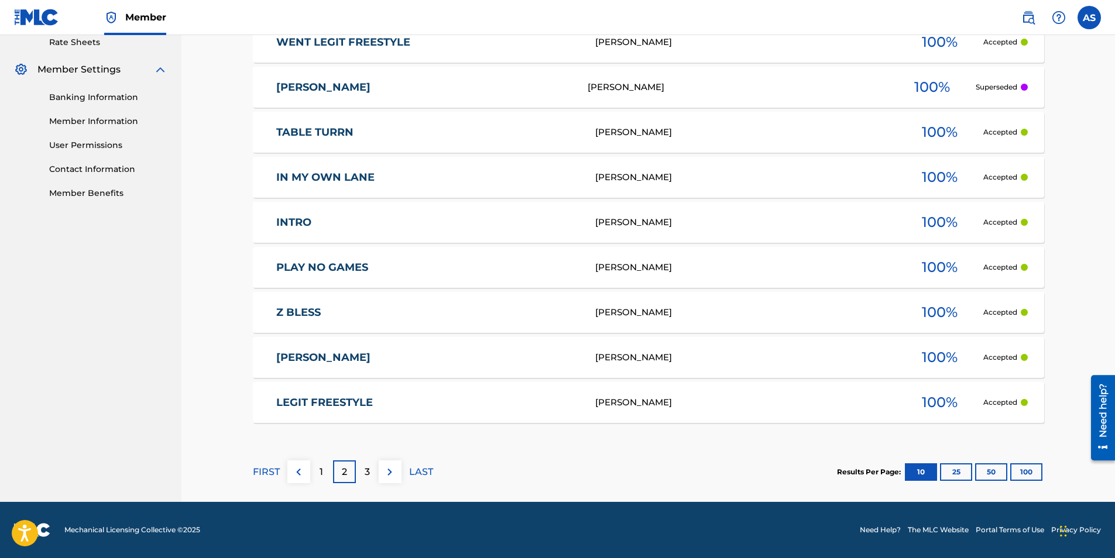
click at [320, 468] on p "1" at bounding box center [322, 472] width 4 height 14
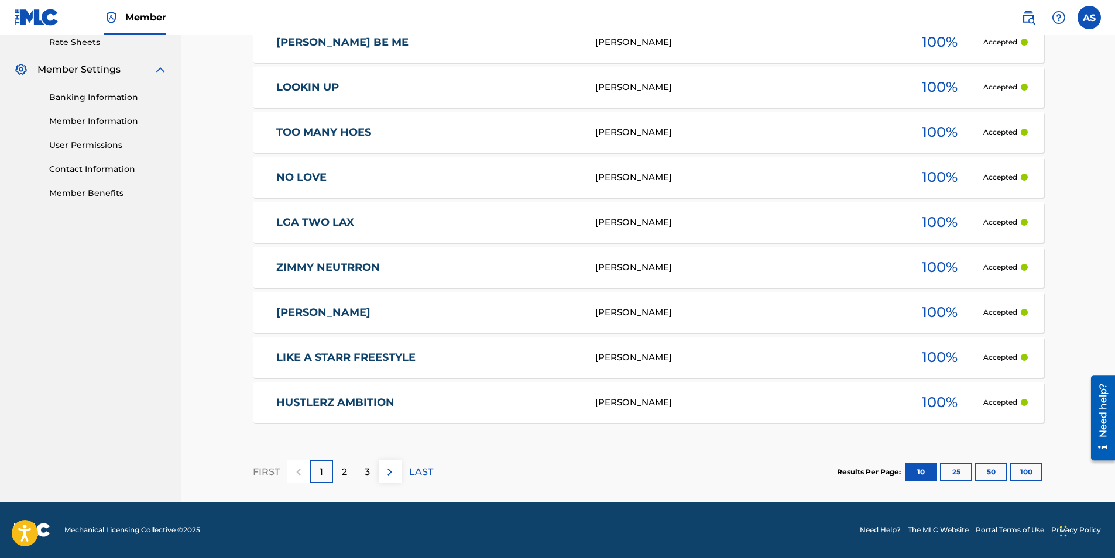
click at [383, 467] on img at bounding box center [390, 472] width 14 height 14
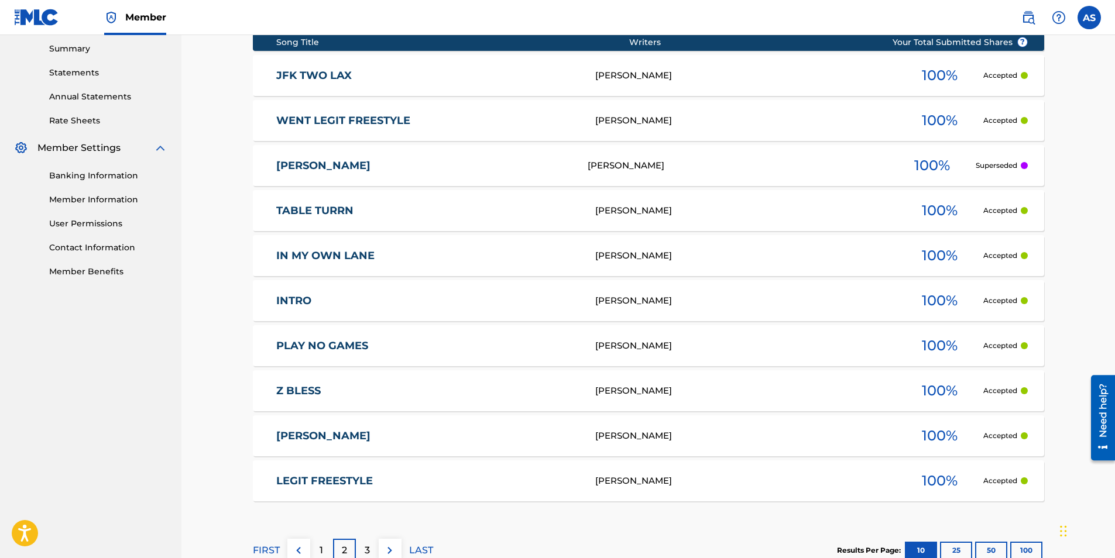
scroll to position [397, 0]
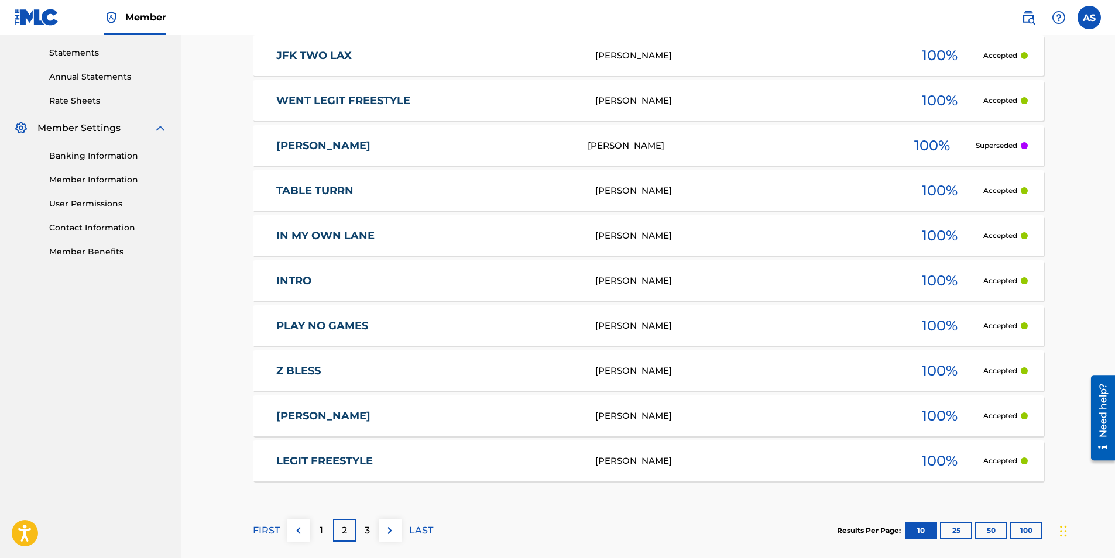
click at [302, 540] on button at bounding box center [298, 530] width 23 height 23
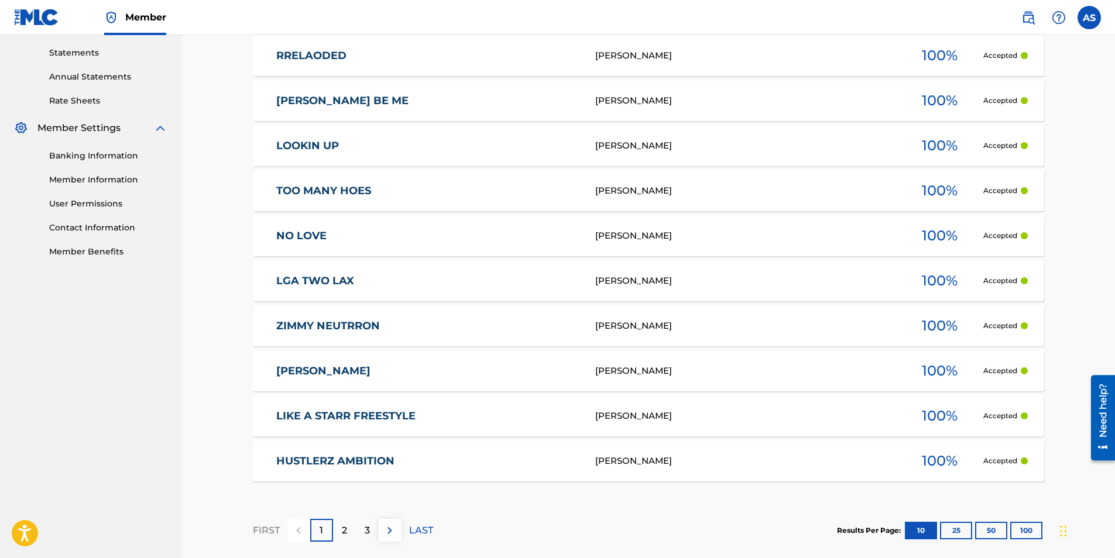
click at [303, 370] on link "[PERSON_NAME]" at bounding box center [427, 371] width 303 height 13
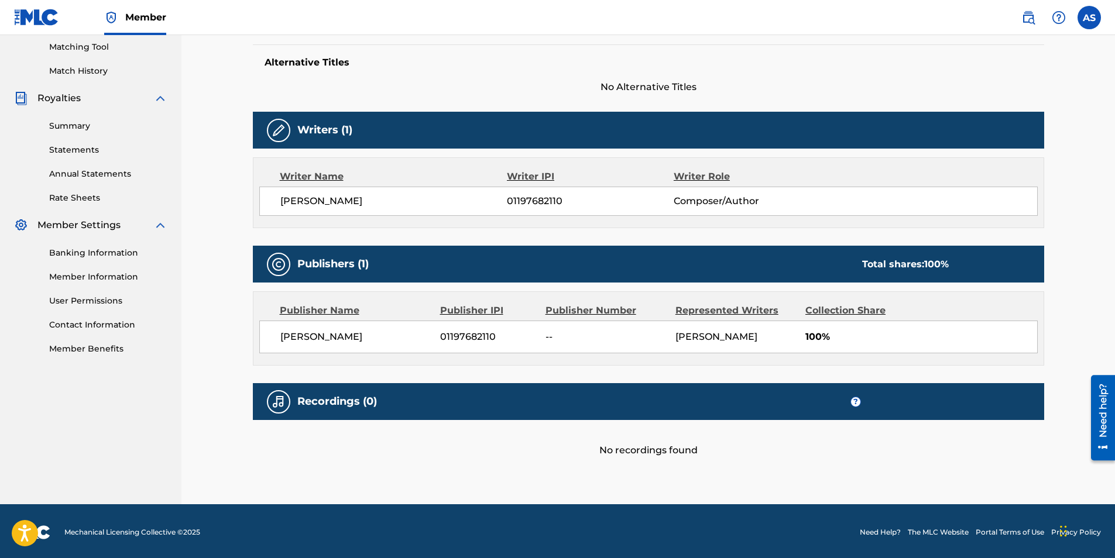
scroll to position [303, 0]
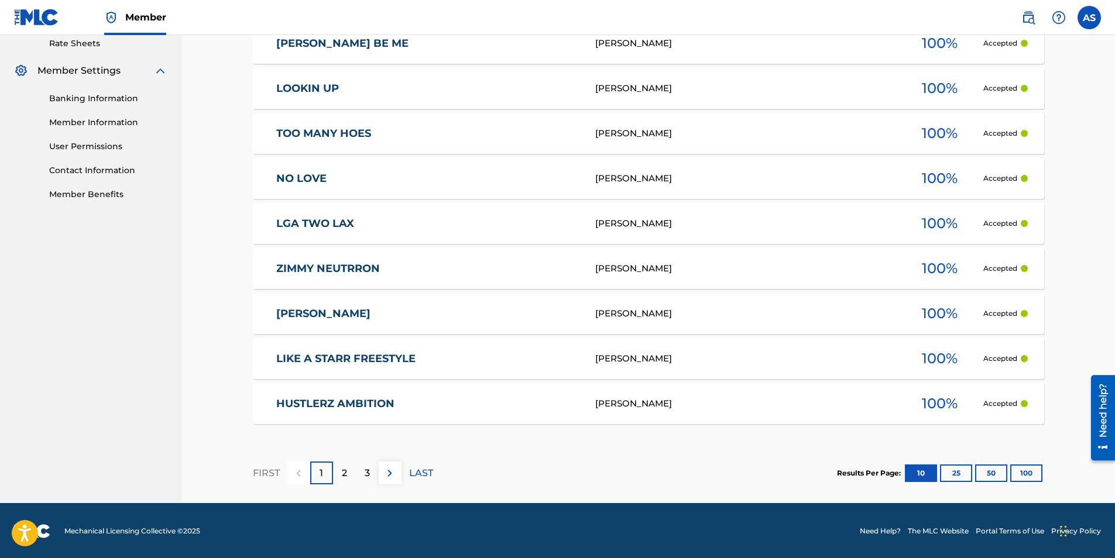
scroll to position [456, 0]
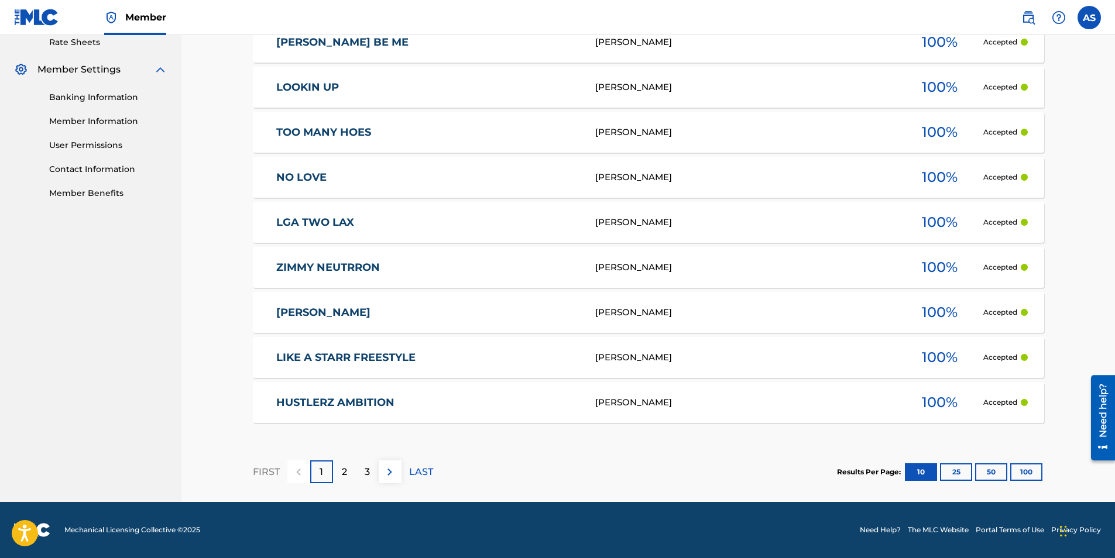
click at [341, 472] on div "2" at bounding box center [344, 472] width 23 height 23
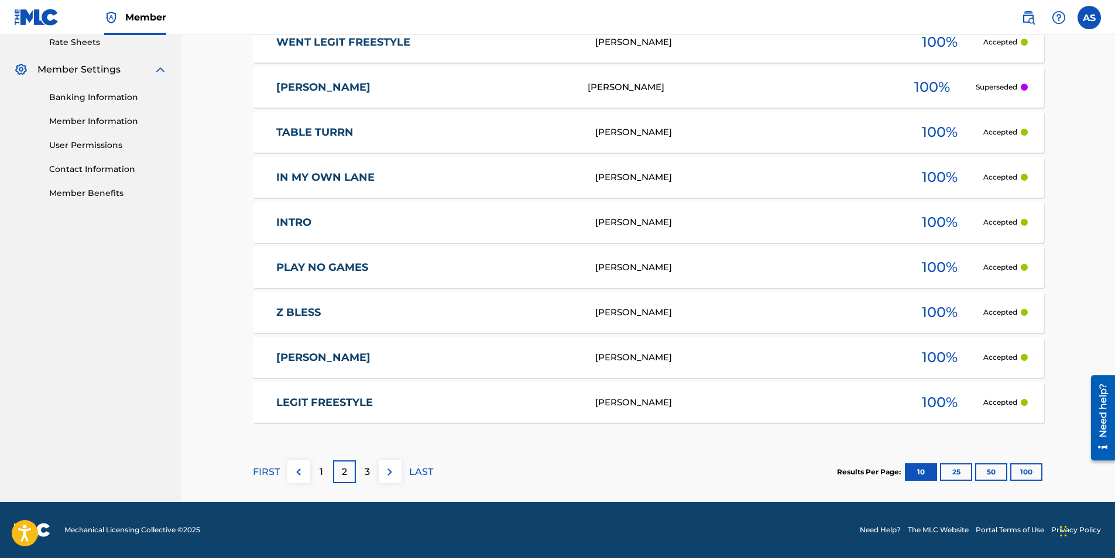
click at [312, 87] on link "[PERSON_NAME]" at bounding box center [424, 87] width 296 height 13
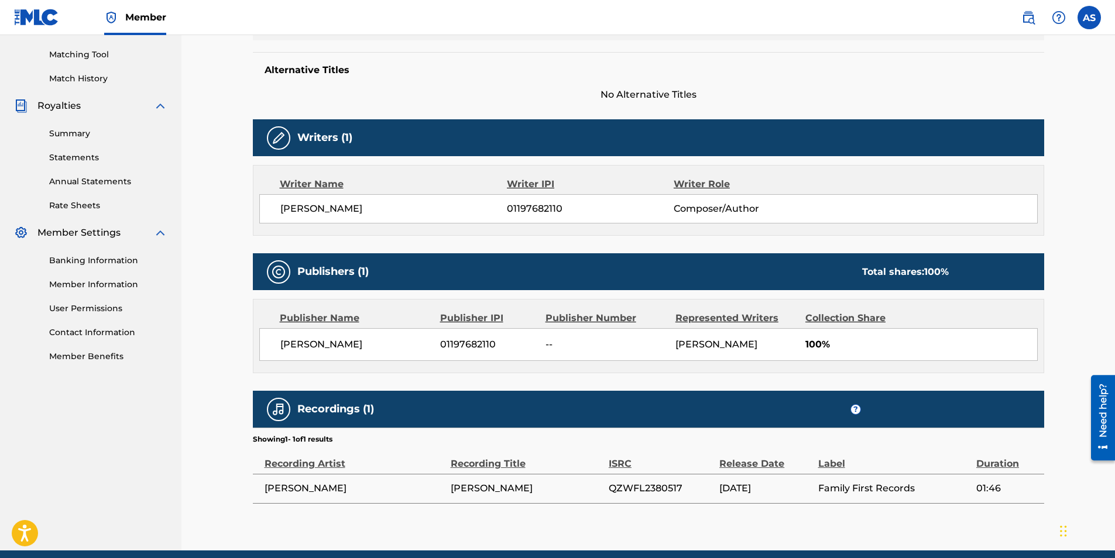
scroll to position [341, 0]
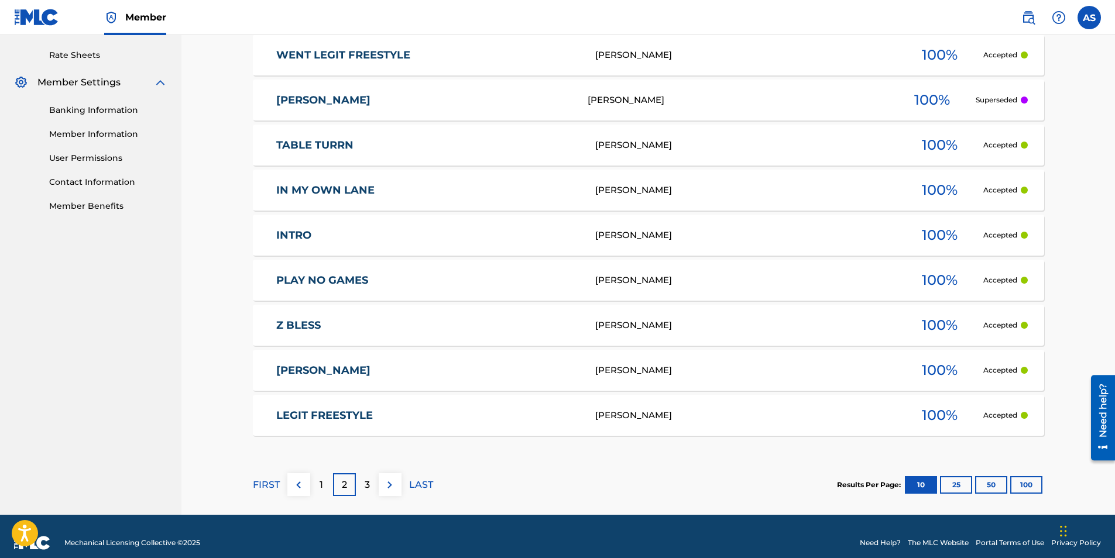
scroll to position [456, 0]
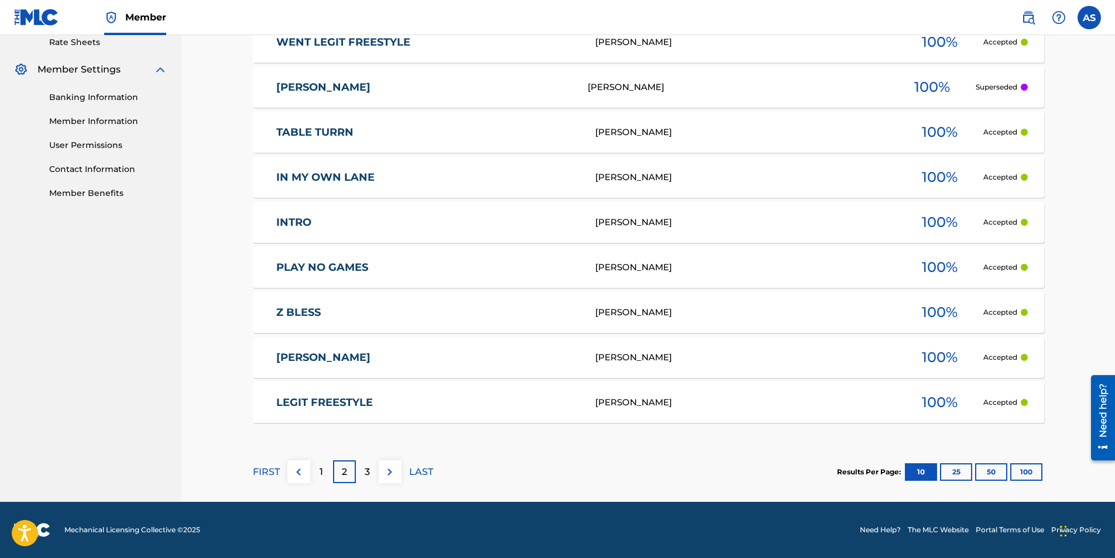
click at [388, 470] on img at bounding box center [390, 472] width 14 height 14
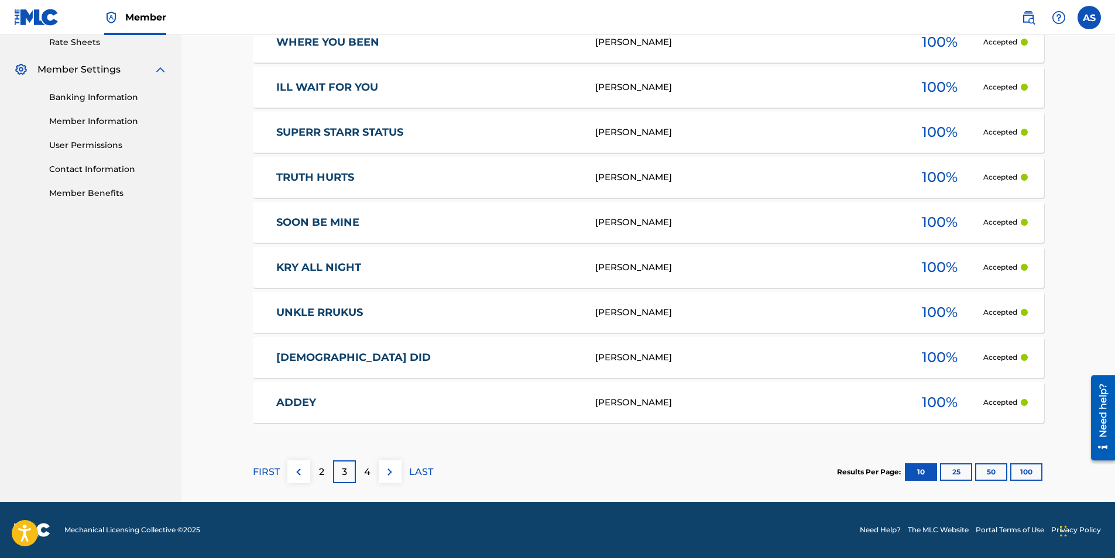
click at [386, 472] on img at bounding box center [390, 472] width 14 height 14
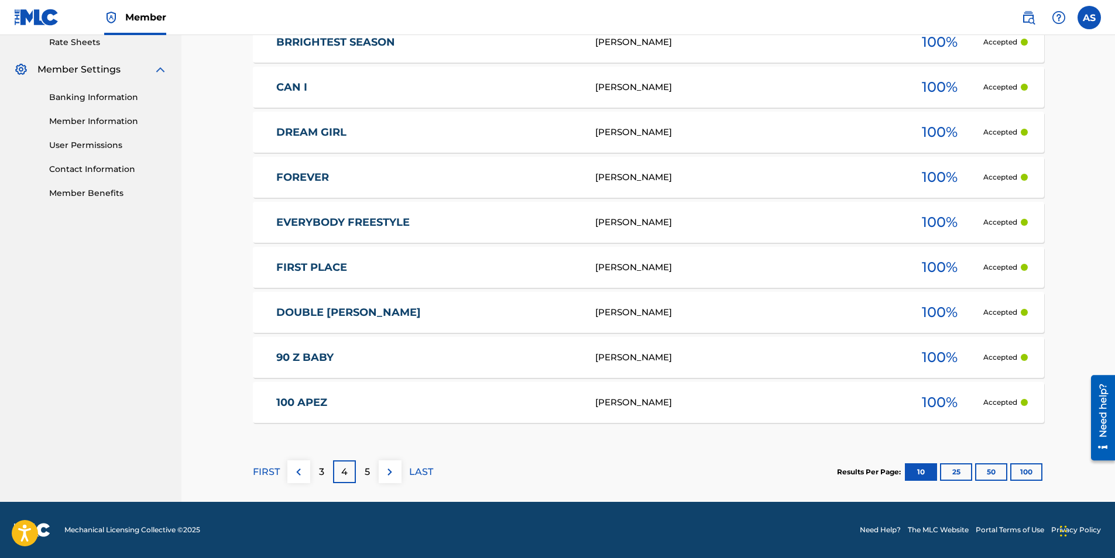
click at [386, 472] on img at bounding box center [390, 472] width 14 height 14
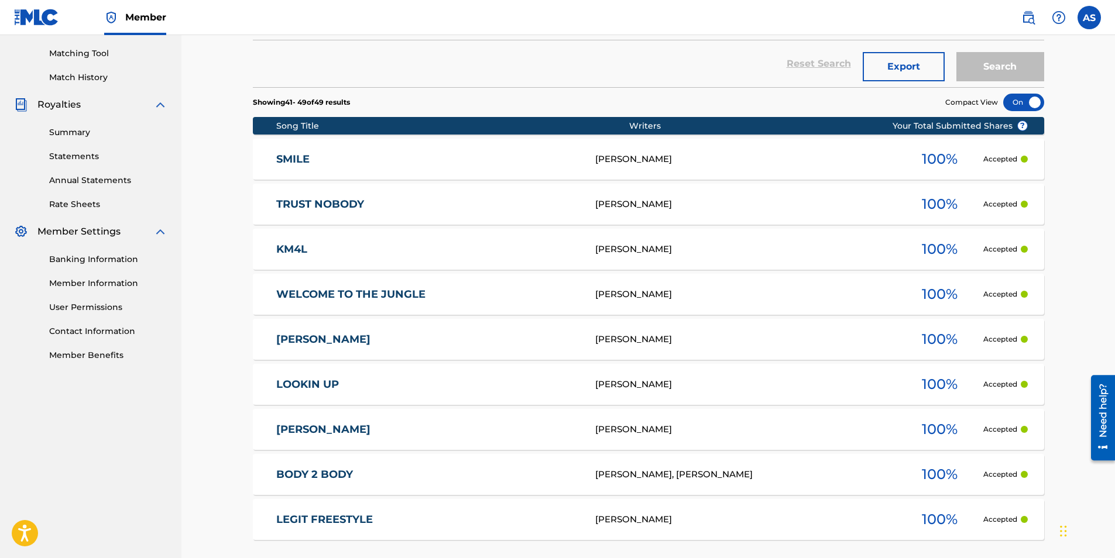
scroll to position [352, 0]
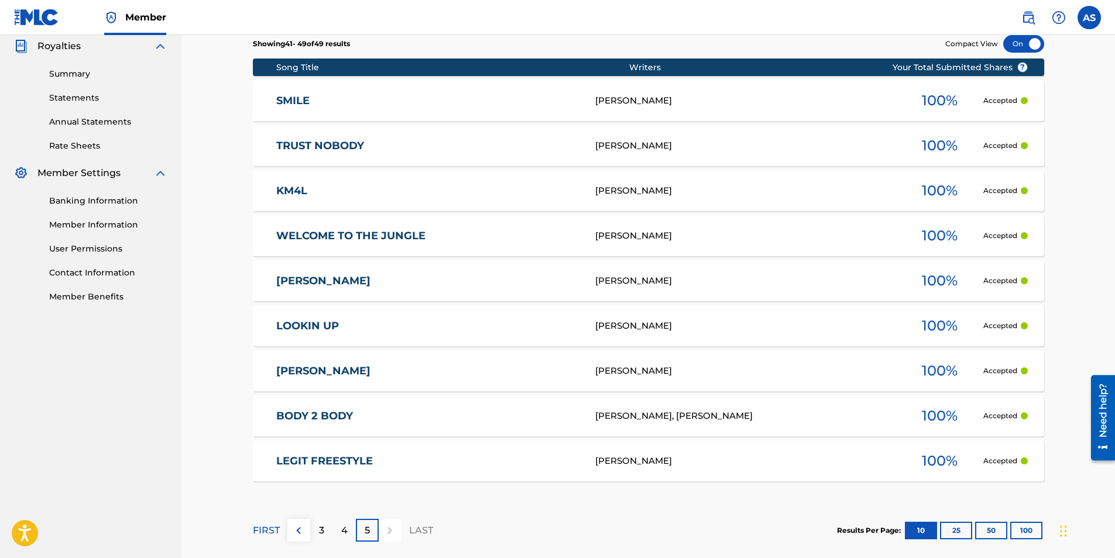
click at [310, 276] on link "[PERSON_NAME]" at bounding box center [427, 281] width 303 height 13
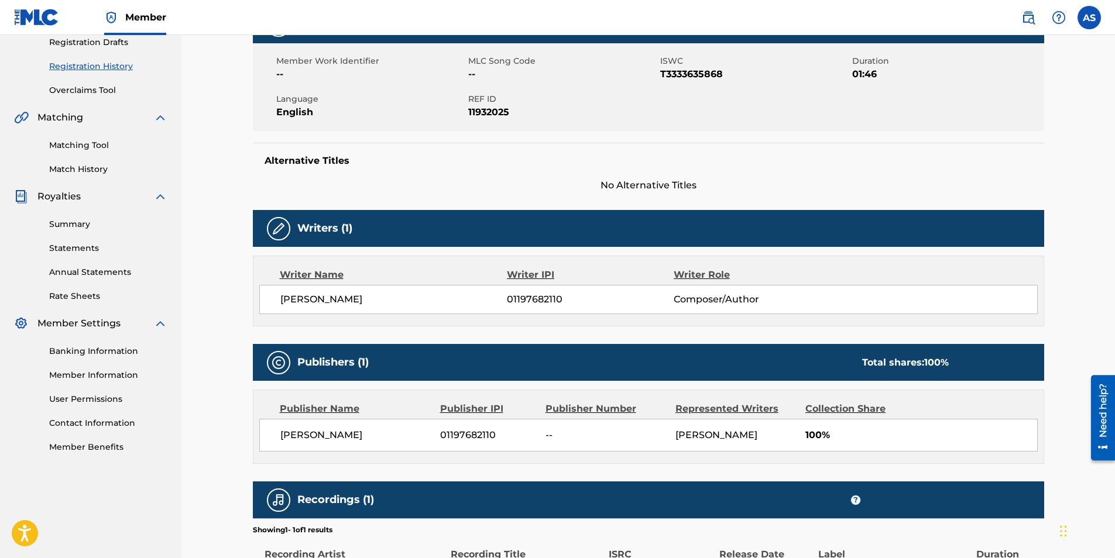
scroll to position [341, 0]
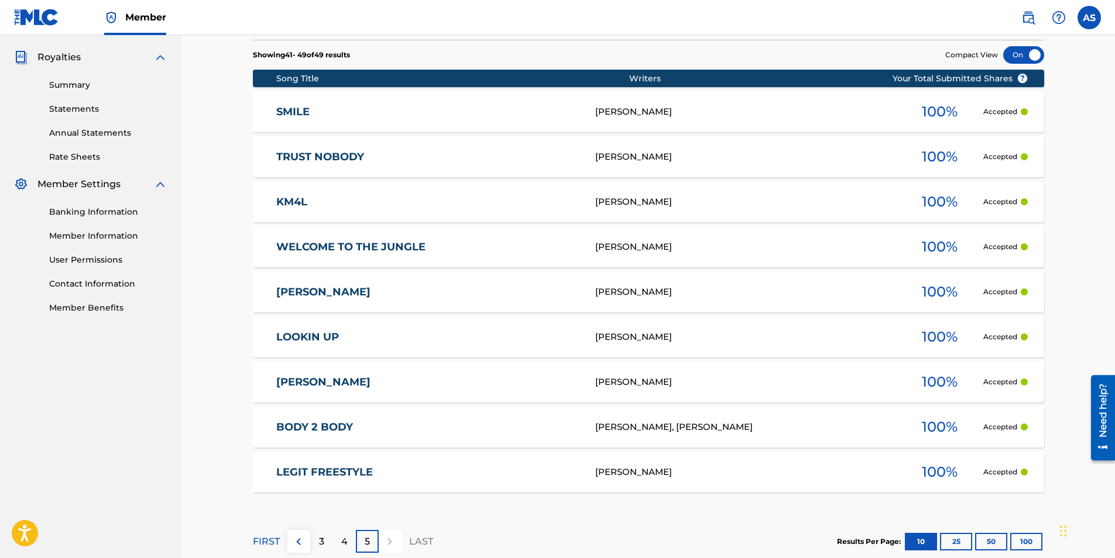
click at [300, 473] on link "LEGIT FREESTYLE" at bounding box center [427, 472] width 303 height 13
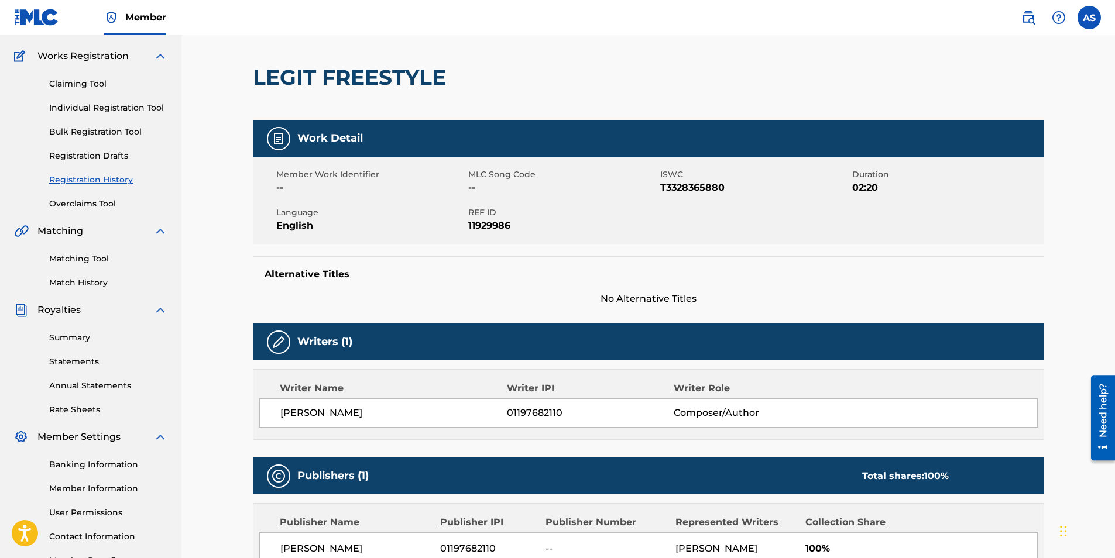
scroll to position [341, 0]
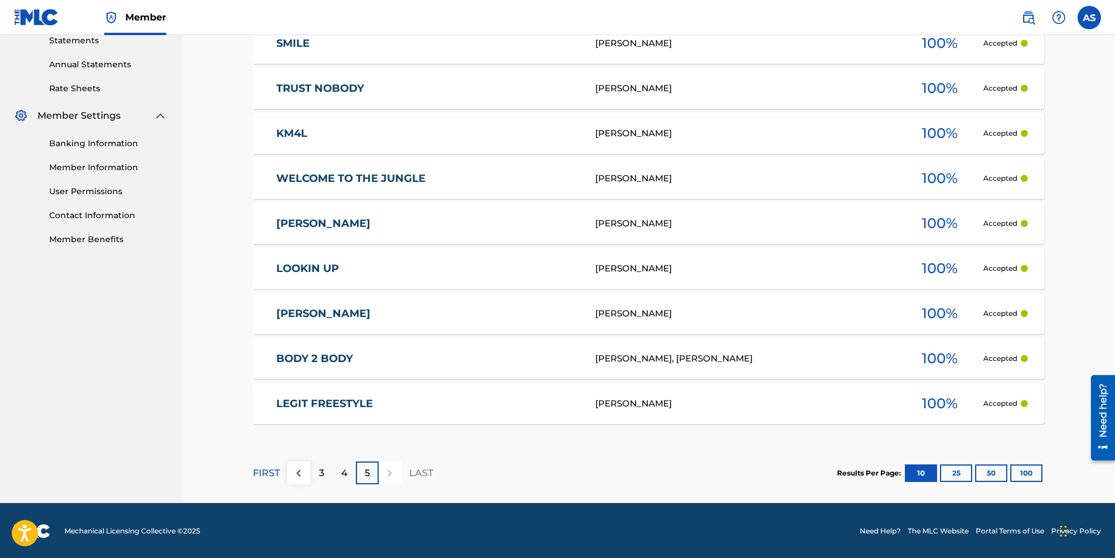
scroll to position [411, 0]
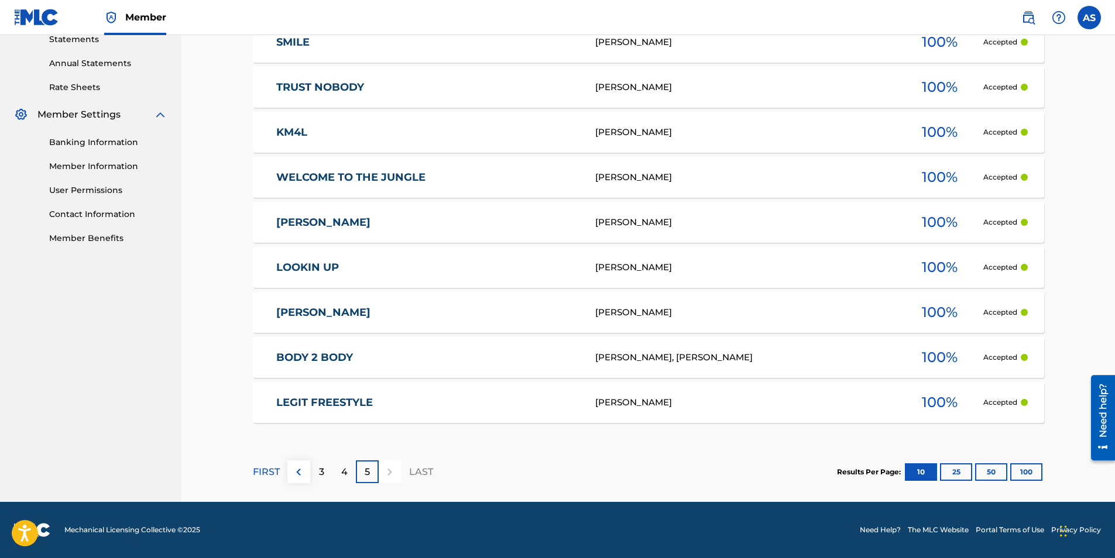
click at [289, 481] on button at bounding box center [298, 472] width 23 height 23
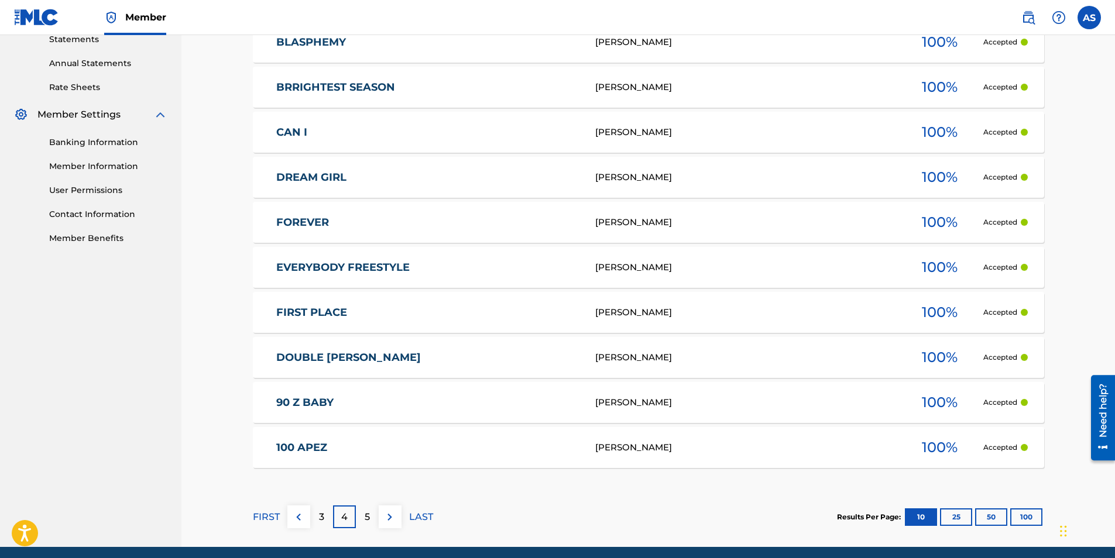
click at [296, 527] on button at bounding box center [298, 517] width 23 height 23
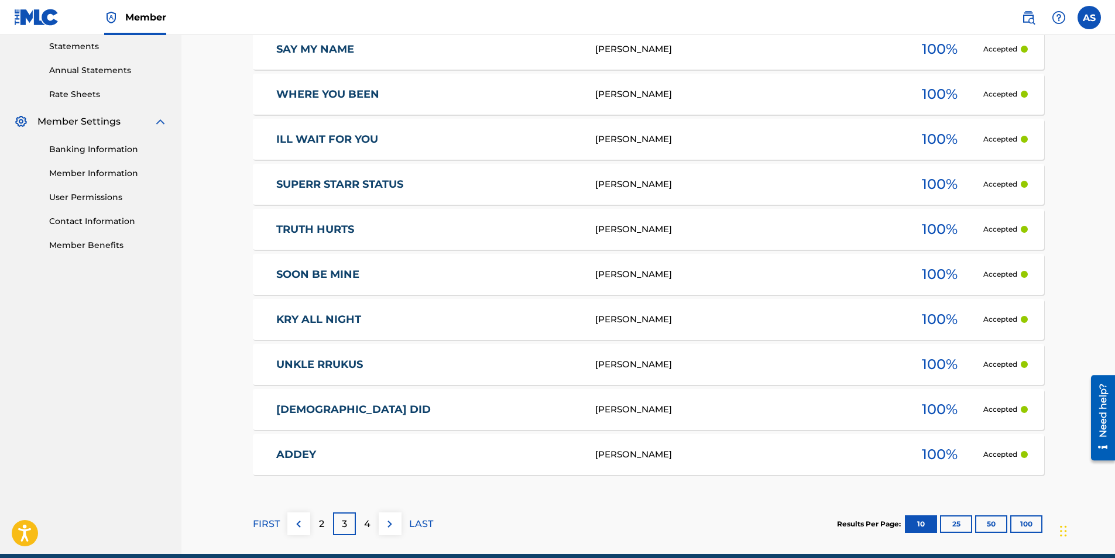
scroll to position [456, 0]
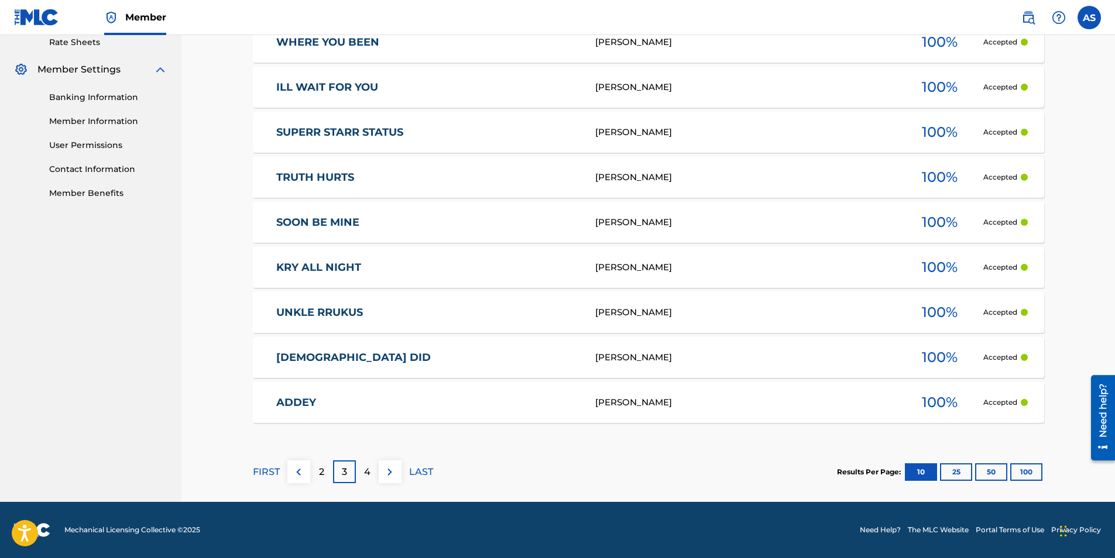
click at [311, 472] on div "2" at bounding box center [321, 472] width 23 height 23
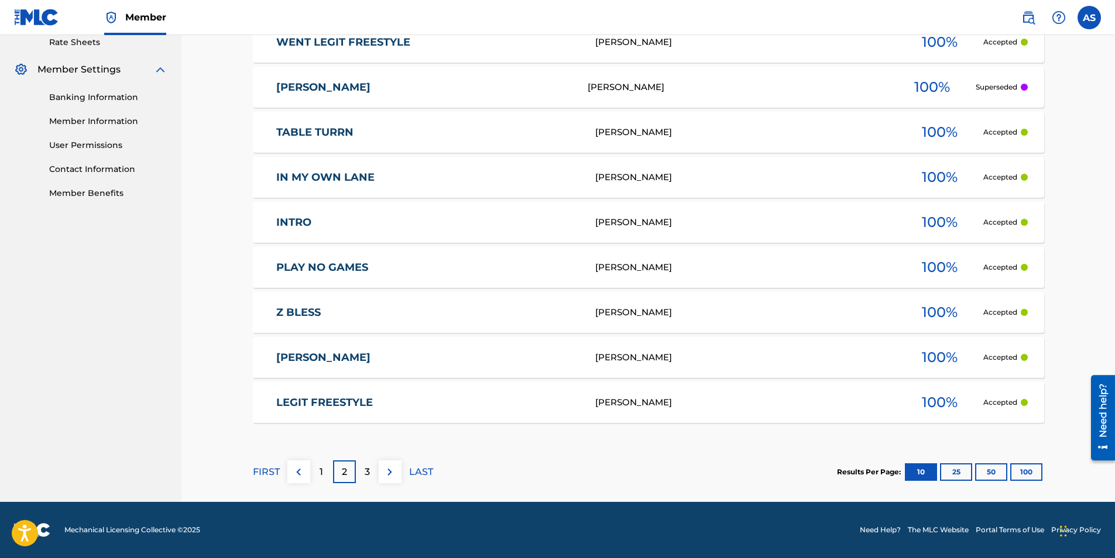
click at [327, 472] on div "1" at bounding box center [321, 472] width 23 height 23
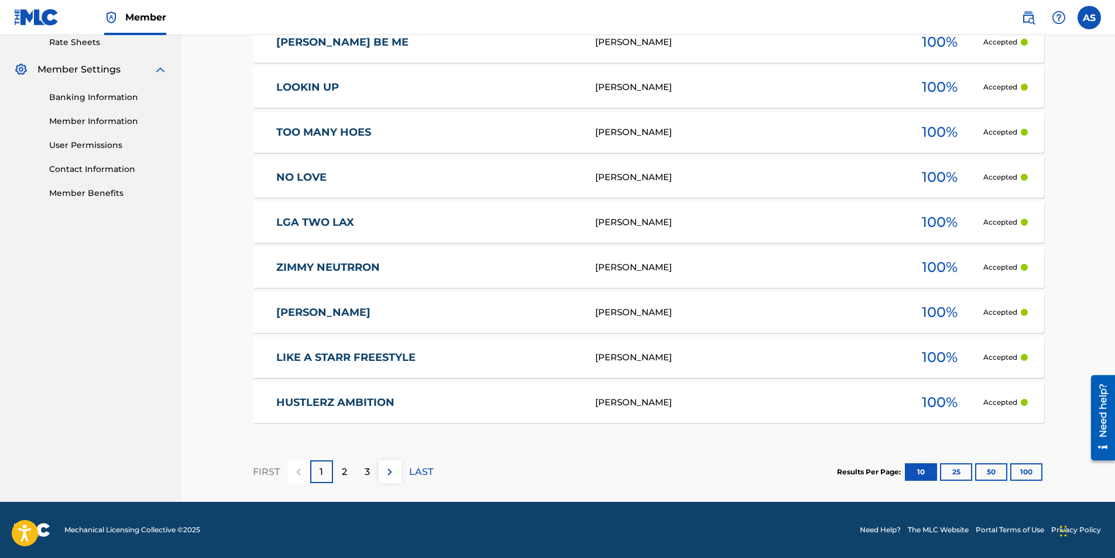
click at [344, 473] on p "2" at bounding box center [344, 472] width 5 height 14
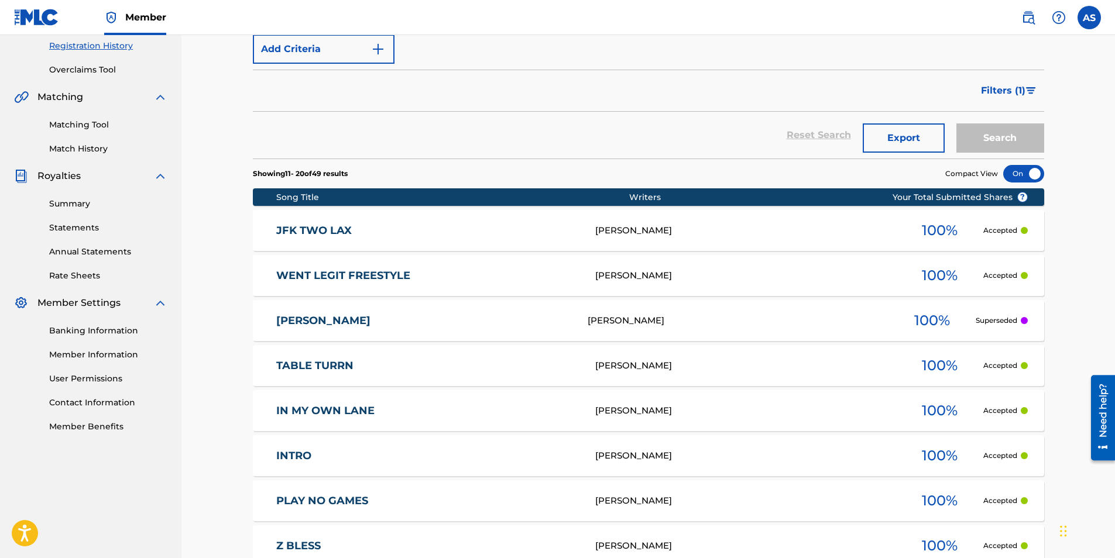
scroll to position [222, 0]
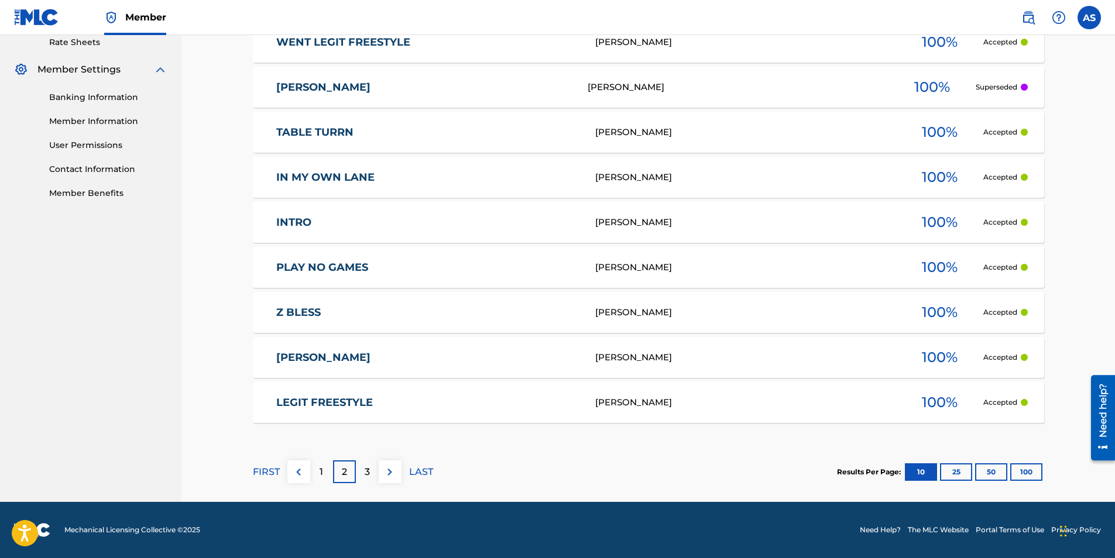
click at [317, 468] on div "1" at bounding box center [321, 472] width 23 height 23
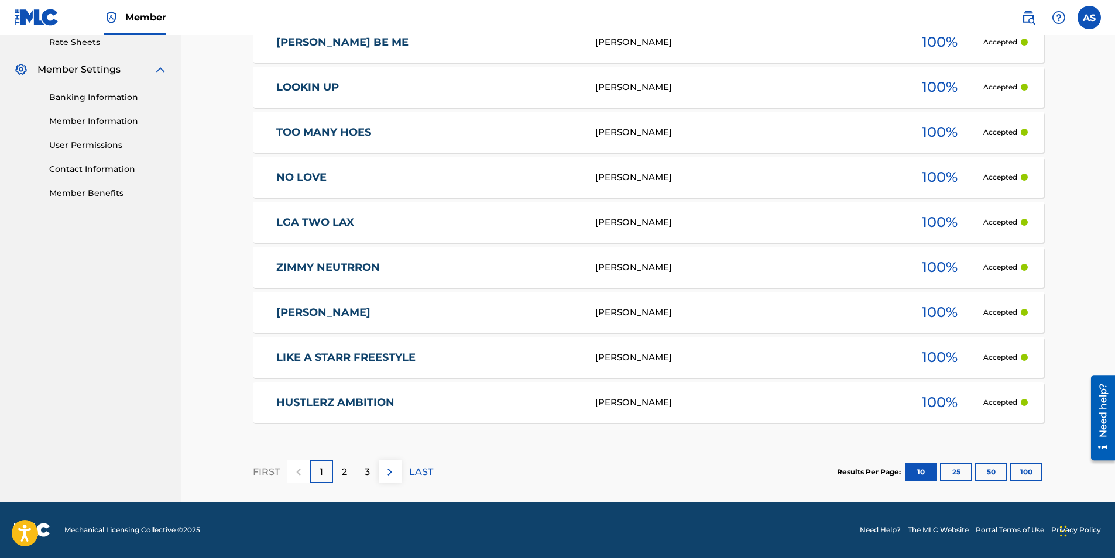
click at [351, 468] on div "2" at bounding box center [344, 472] width 23 height 23
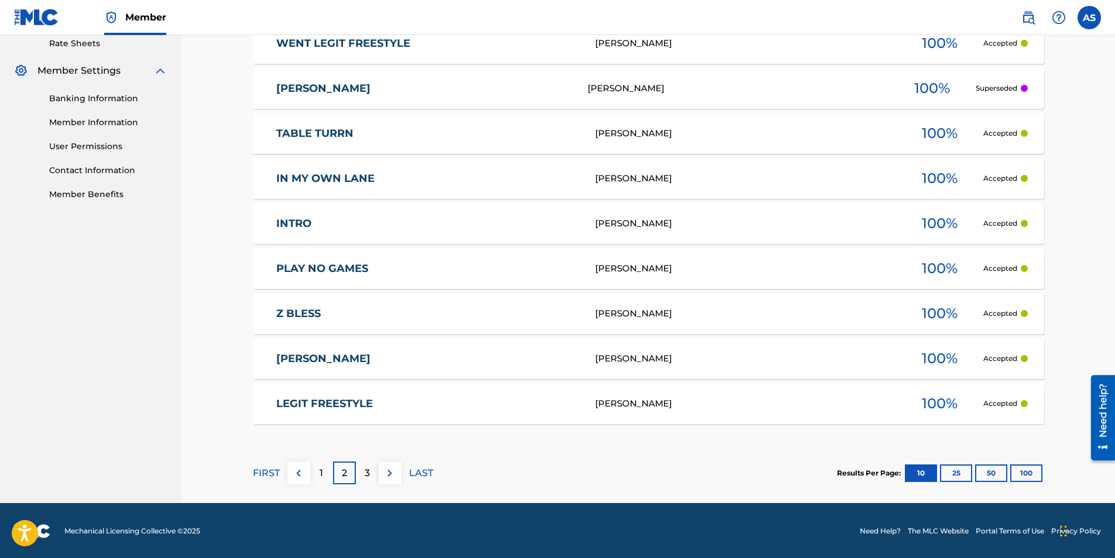
scroll to position [456, 0]
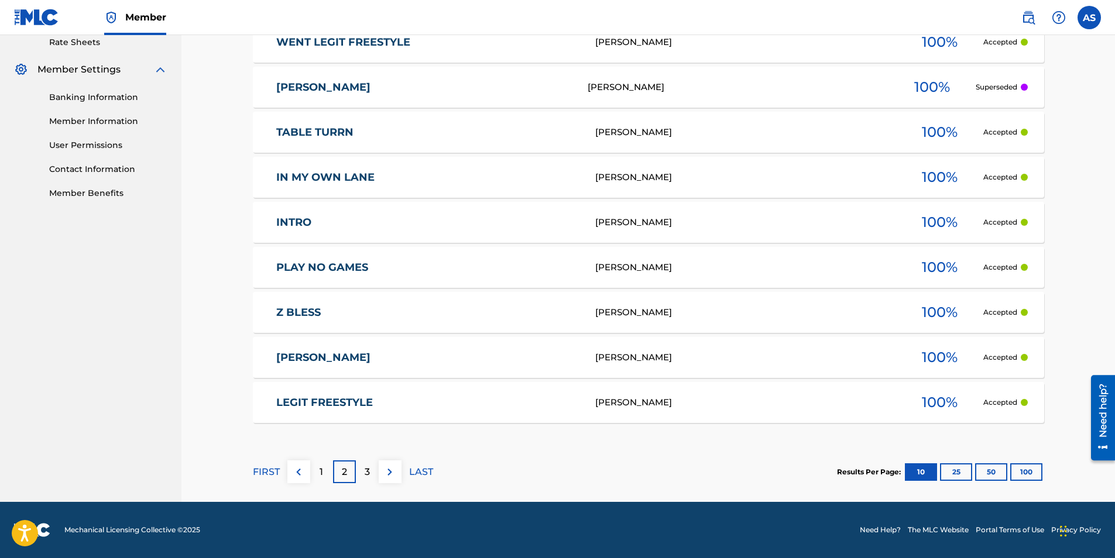
click at [369, 468] on p "3" at bounding box center [367, 472] width 5 height 14
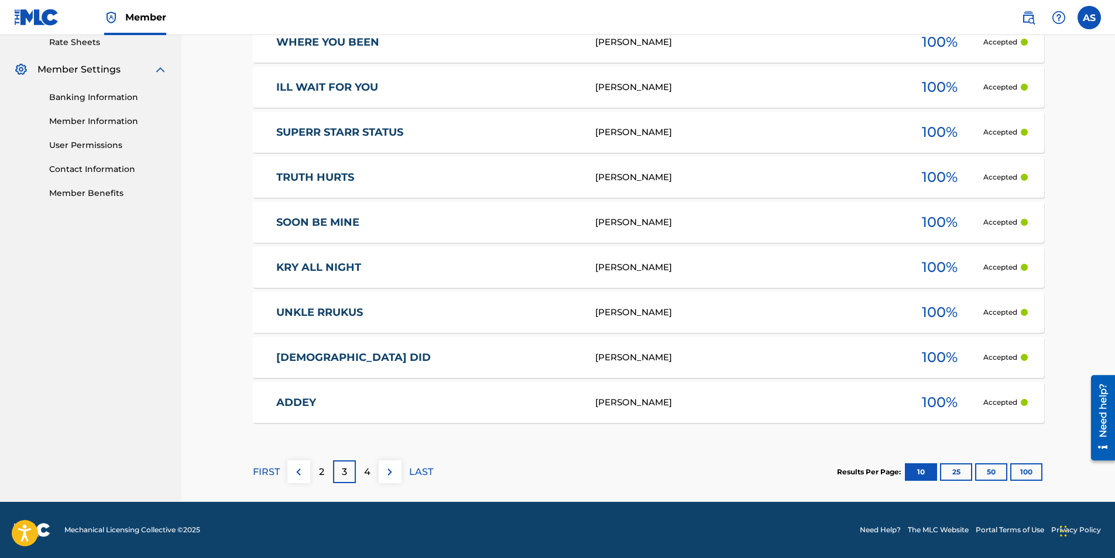
click at [325, 472] on div "2" at bounding box center [321, 472] width 23 height 23
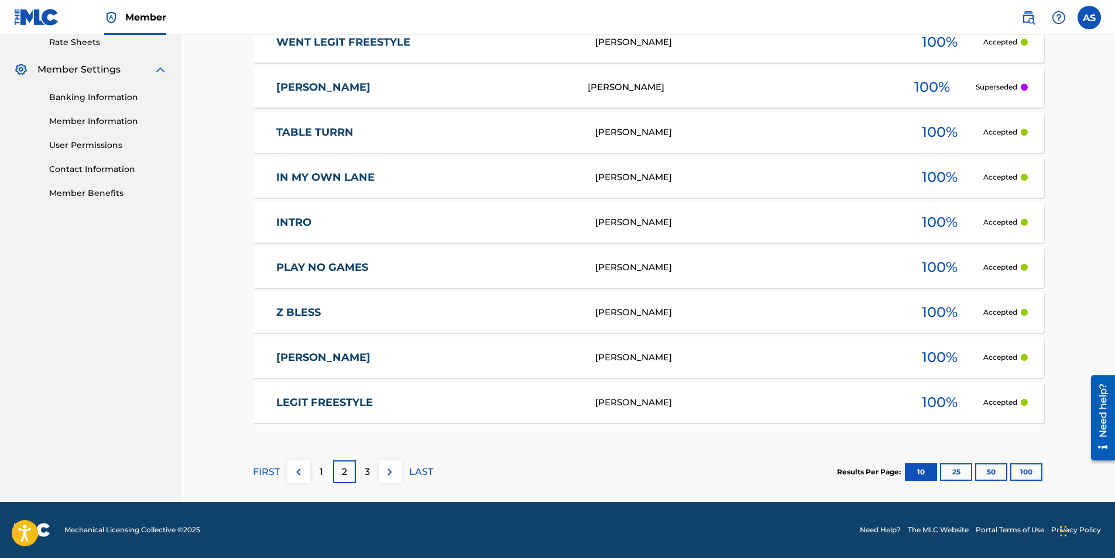
click at [304, 474] on img at bounding box center [299, 472] width 14 height 14
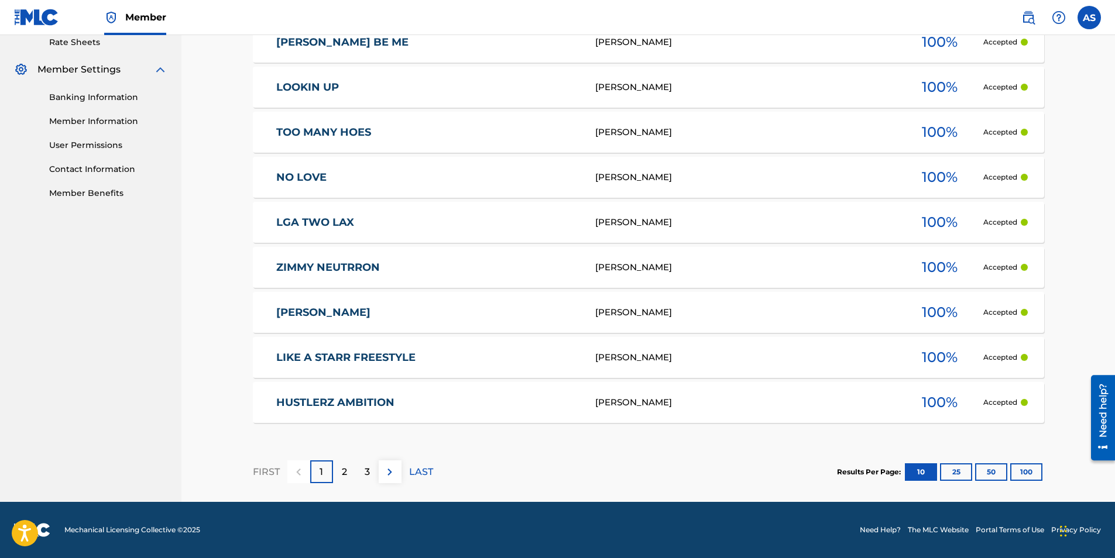
click at [351, 478] on div "2" at bounding box center [344, 472] width 23 height 23
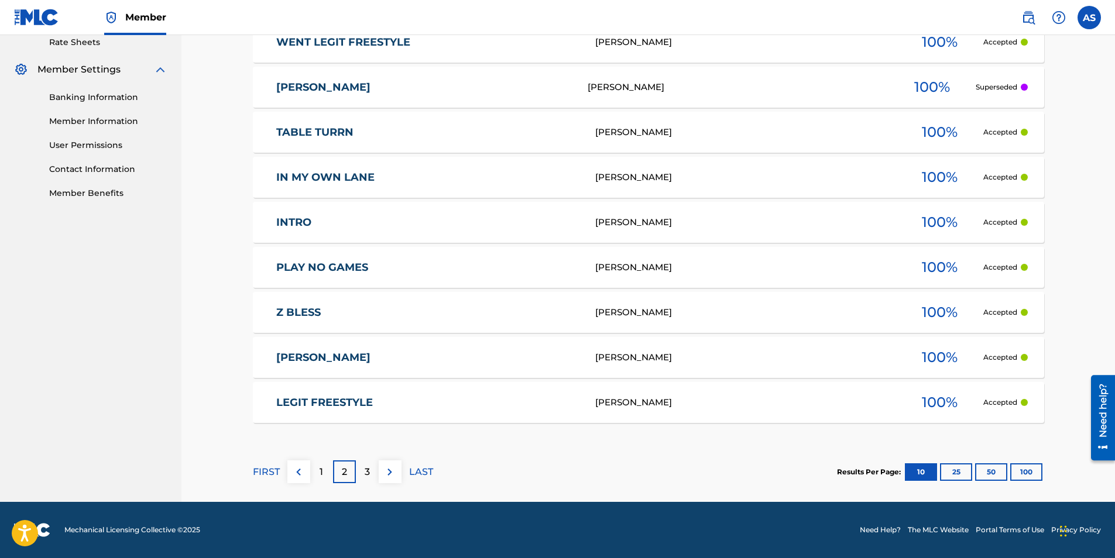
click at [365, 467] on p "3" at bounding box center [367, 472] width 5 height 14
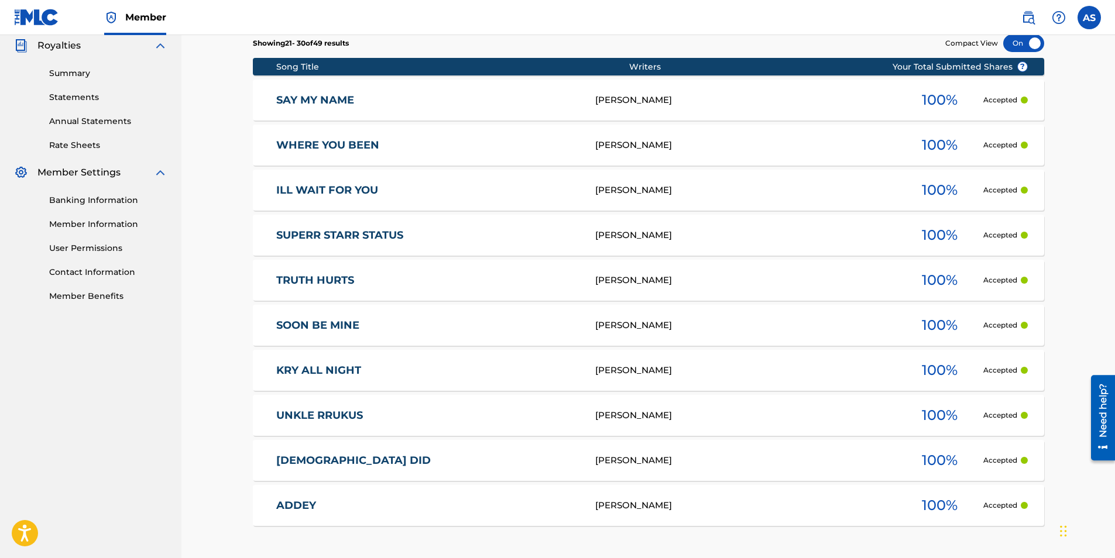
scroll to position [339, 0]
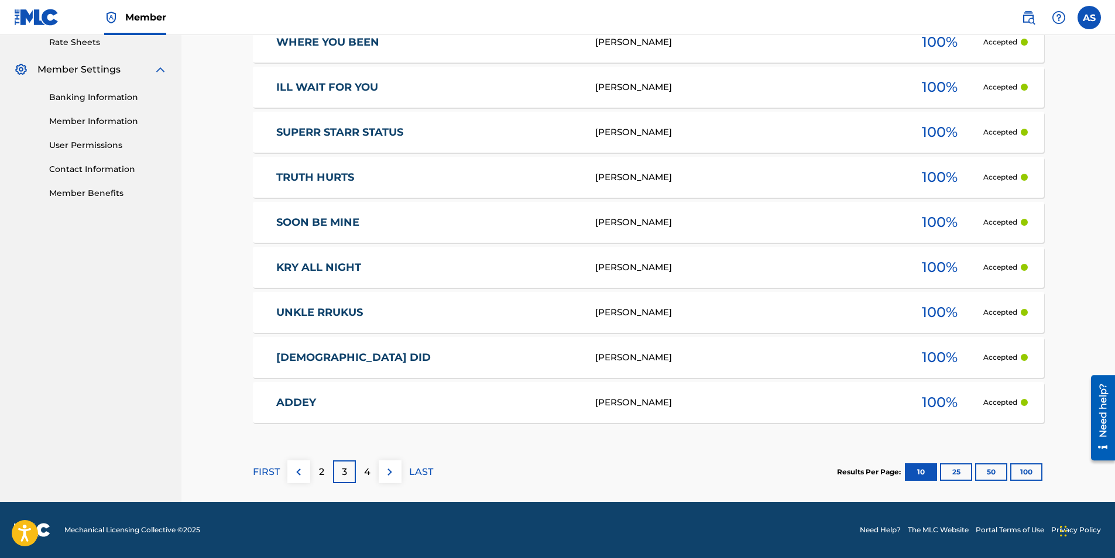
click at [374, 471] on div "4" at bounding box center [367, 472] width 23 height 23
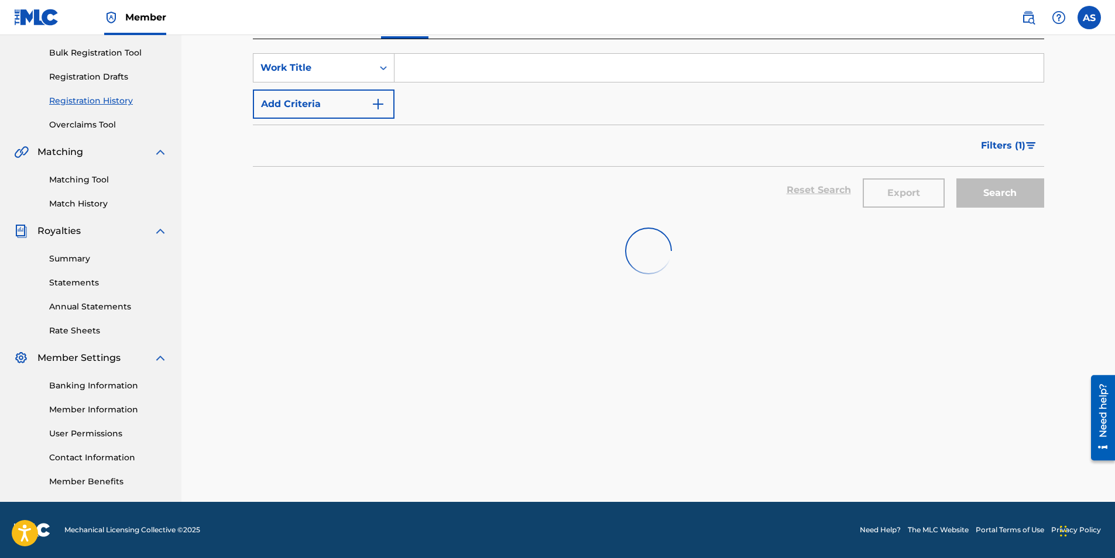
scroll to position [456, 0]
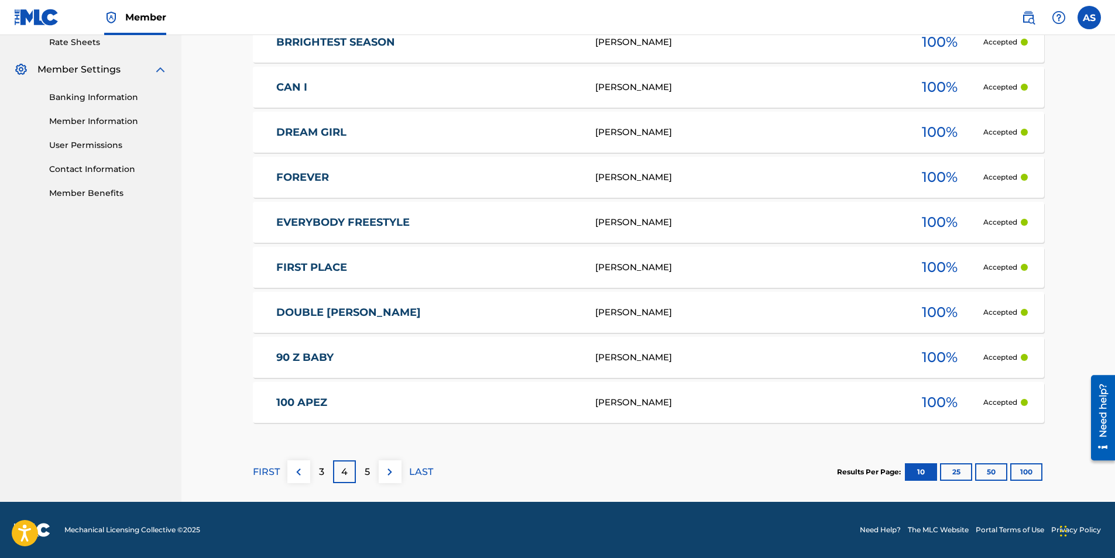
click at [308, 398] on link "100 APEZ" at bounding box center [427, 402] width 303 height 13
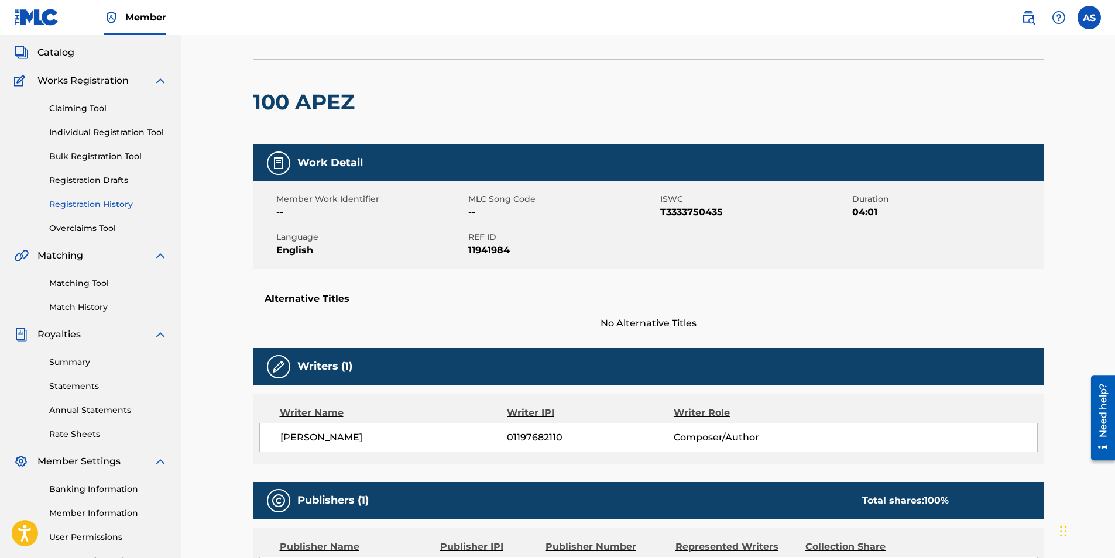
scroll to position [49, 0]
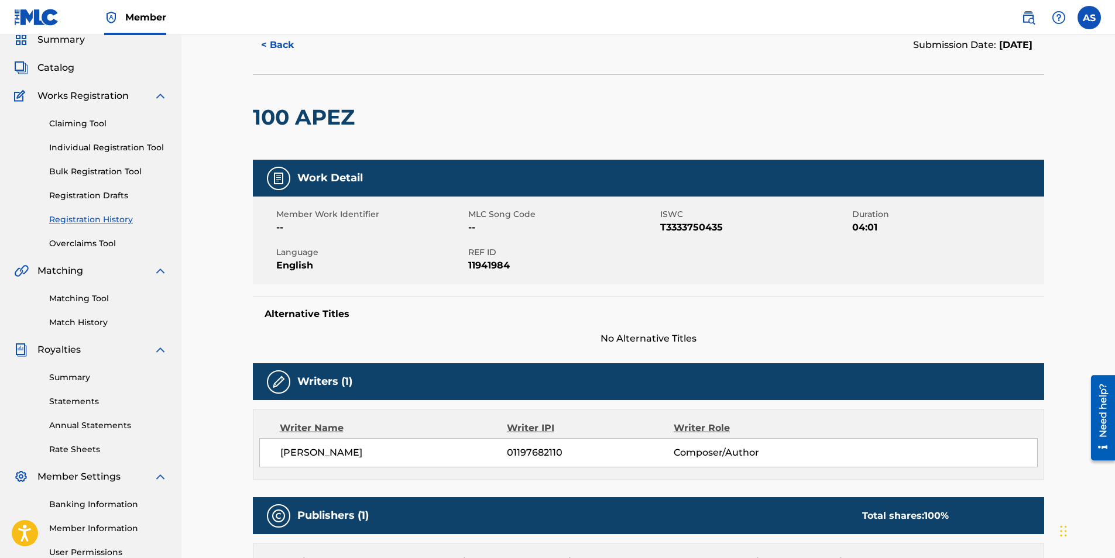
click at [1086, 14] on label at bounding box center [1089, 17] width 23 height 23
click at [1089, 18] on input "AS [PERSON_NAME] [EMAIL_ADDRESS][DOMAIN_NAME] Notification Preferences Profile …" at bounding box center [1089, 18] width 0 height 0
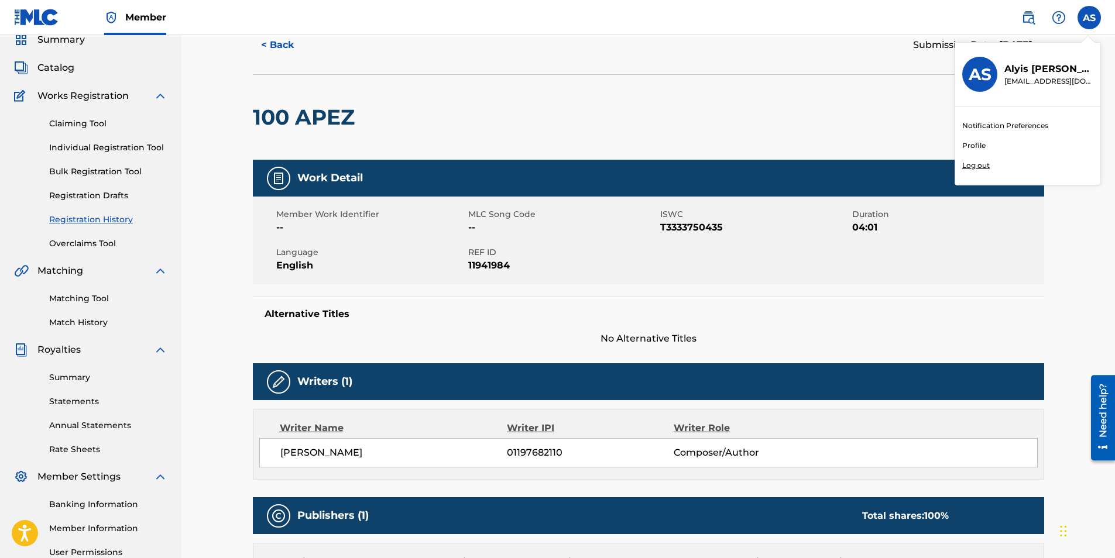
click at [980, 167] on p "Log out" at bounding box center [976, 165] width 28 height 11
click at [1089, 18] on input "AS [PERSON_NAME] [EMAIL_ADDRESS][DOMAIN_NAME] Notification Preferences Profile …" at bounding box center [1089, 18] width 0 height 0
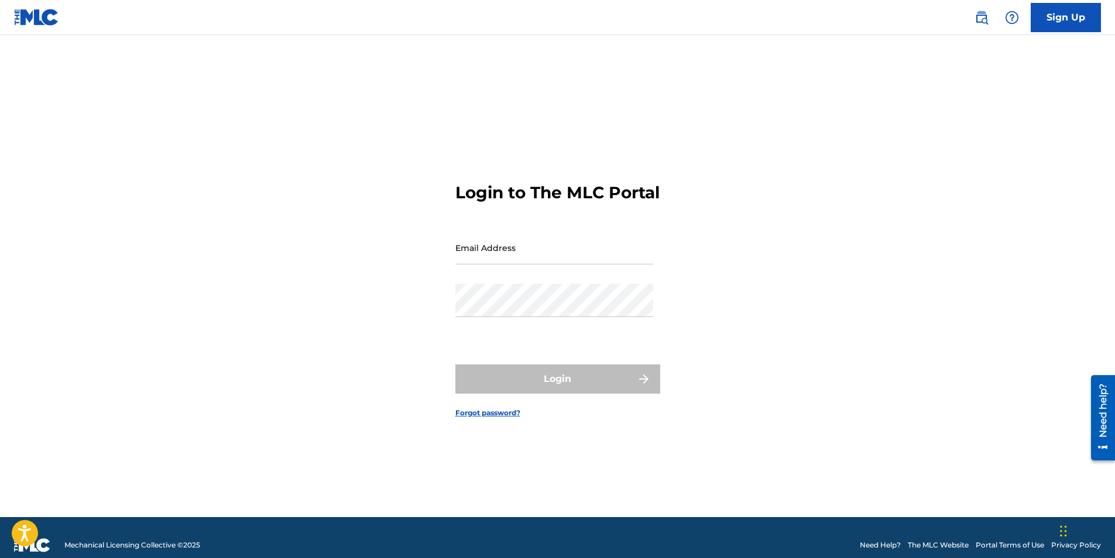
type input "[EMAIL_ADDRESS][DOMAIN_NAME]"
